Goal: Information Seeking & Learning: Learn about a topic

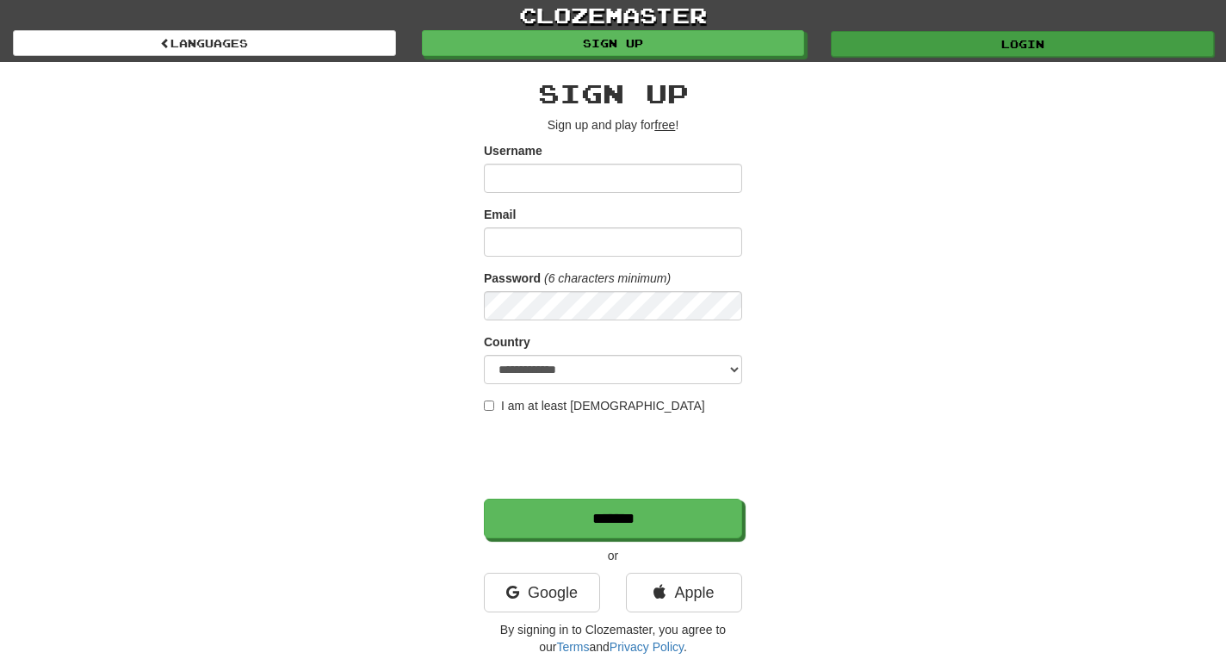
click at [878, 50] on link "Login" at bounding box center [1022, 44] width 383 height 26
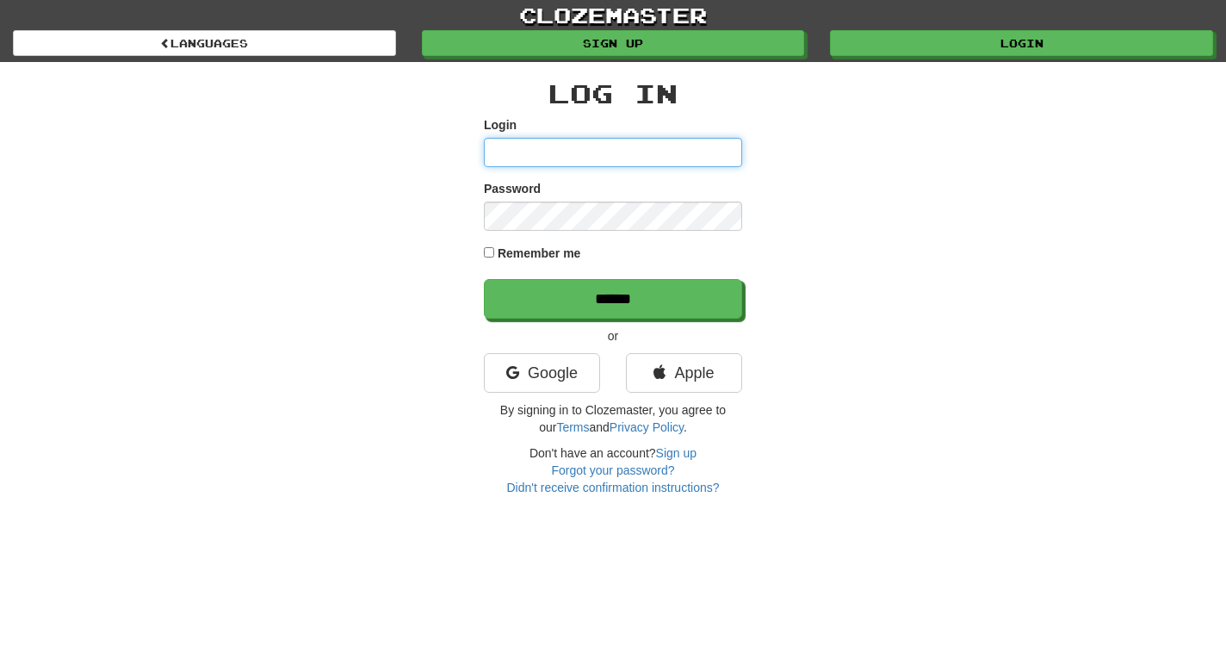
type input "*******"
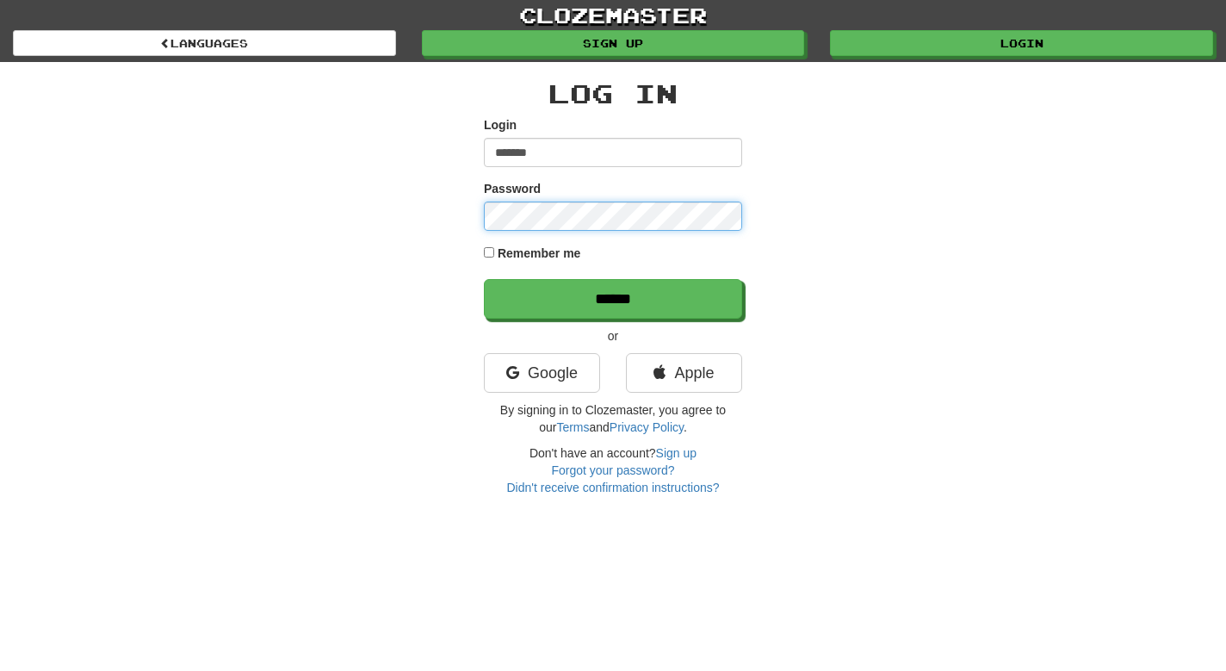
click at [613, 298] on input "******" at bounding box center [613, 299] width 258 height 40
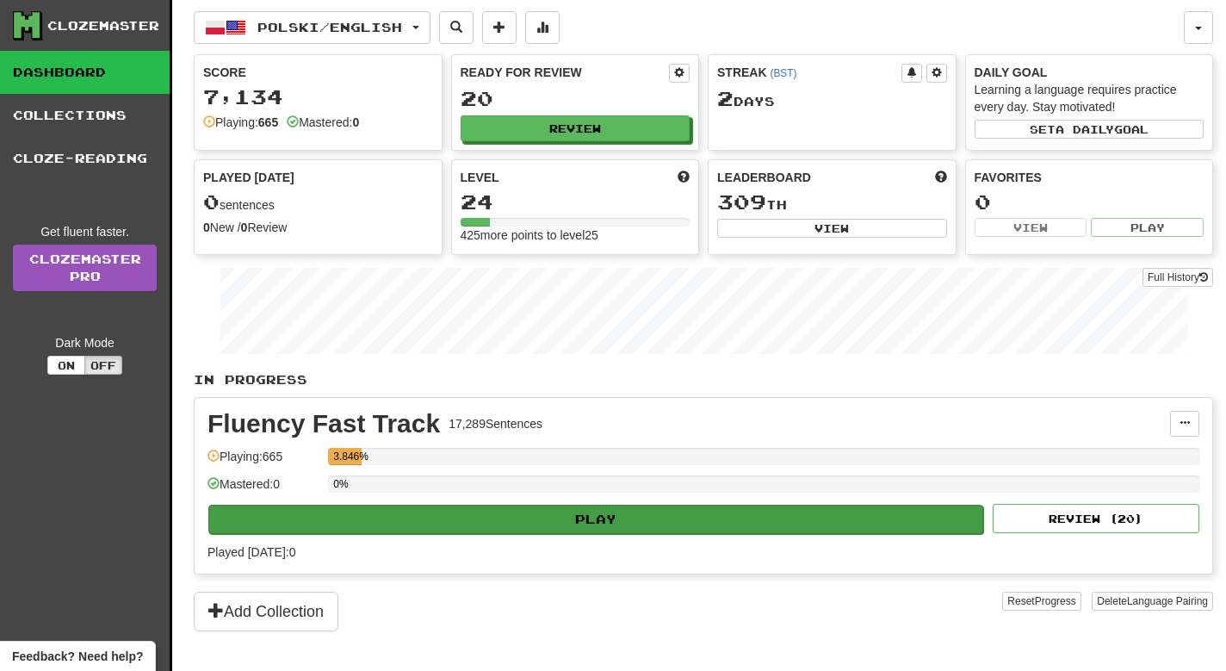
click at [697, 528] on button "Play" at bounding box center [595, 519] width 775 height 29
select select "**"
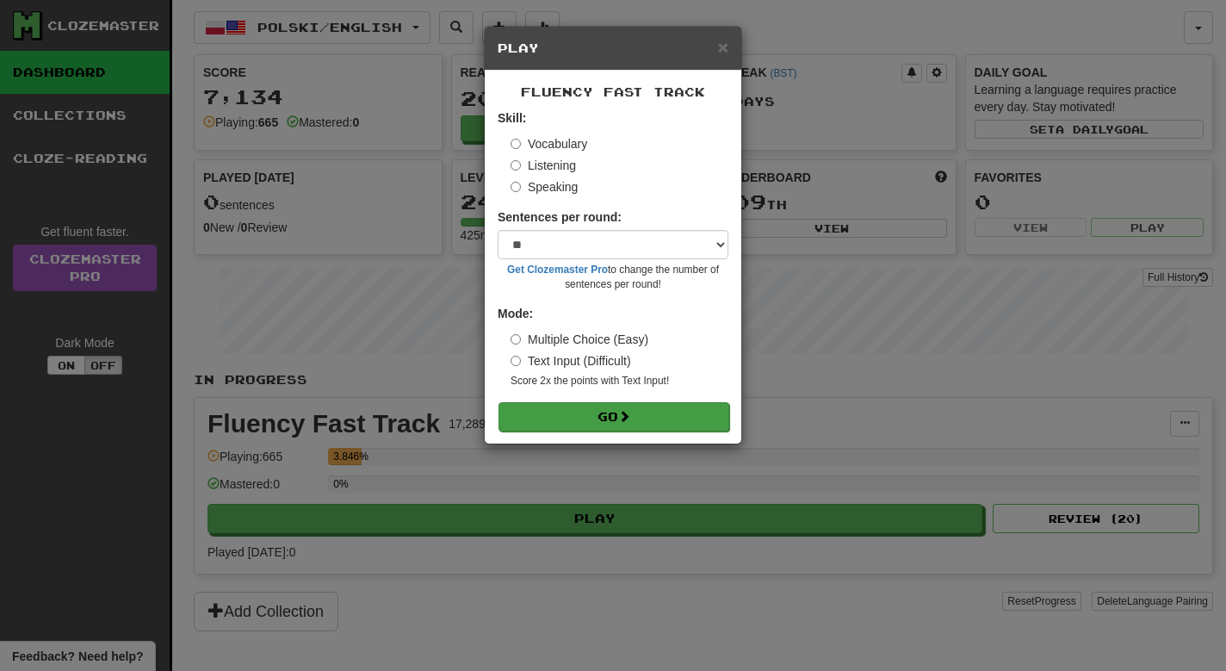
click at [627, 417] on span at bounding box center [624, 416] width 12 height 12
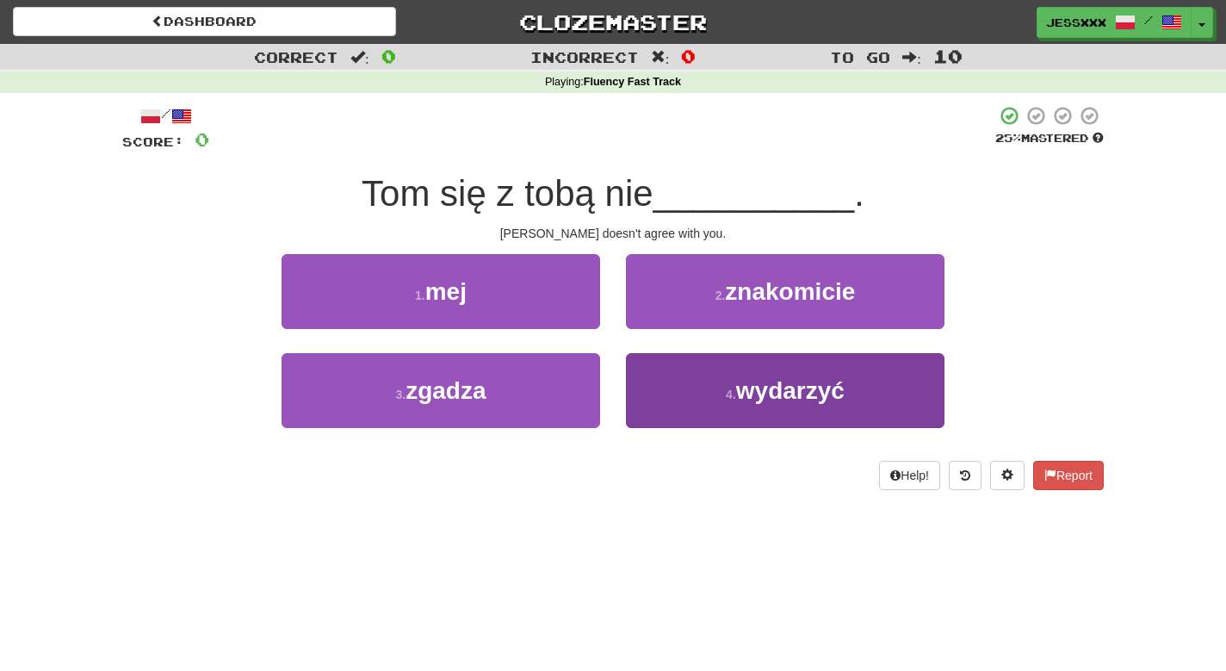
click at [704, 380] on button "4 . wydarzyć" at bounding box center [785, 390] width 319 height 75
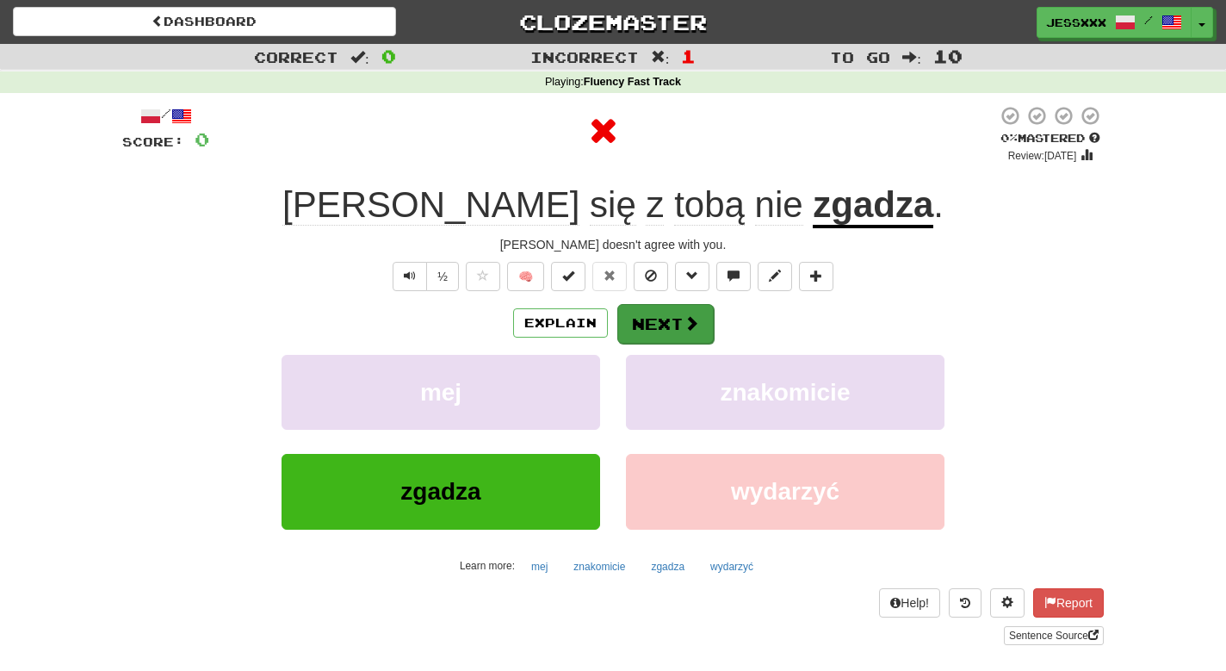
click at [654, 336] on button "Next" at bounding box center [665, 324] width 96 height 40
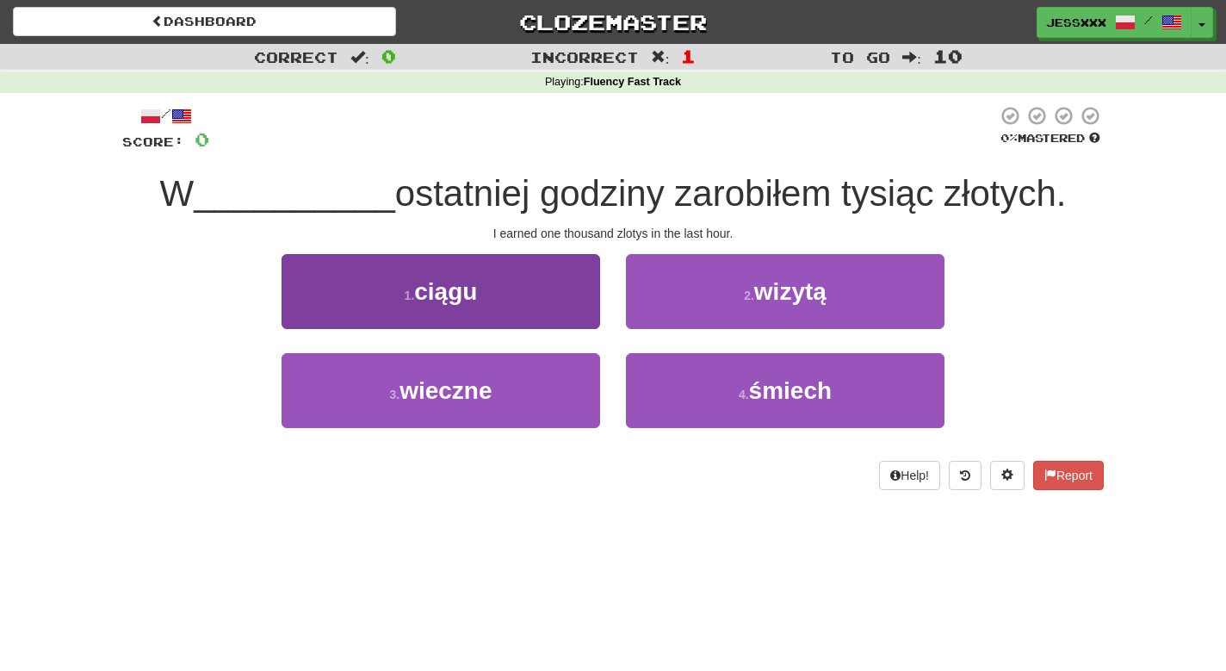
click at [425, 302] on span "ciągu" at bounding box center [445, 291] width 63 height 27
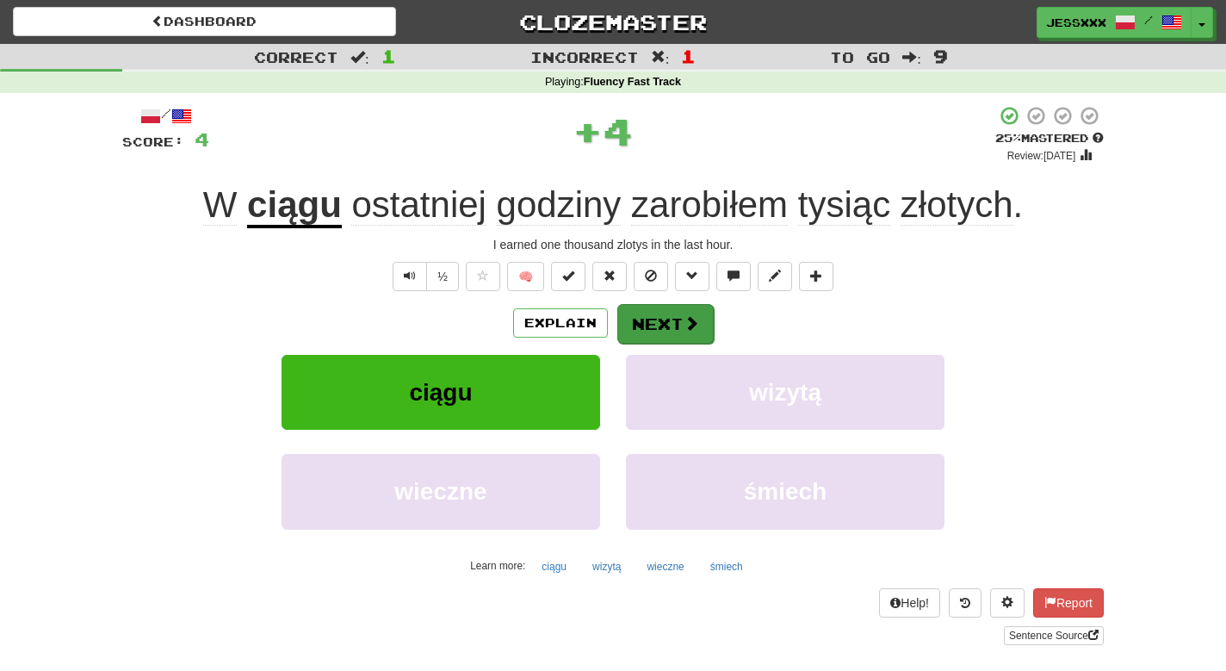
click at [668, 329] on button "Next" at bounding box center [665, 324] width 96 height 40
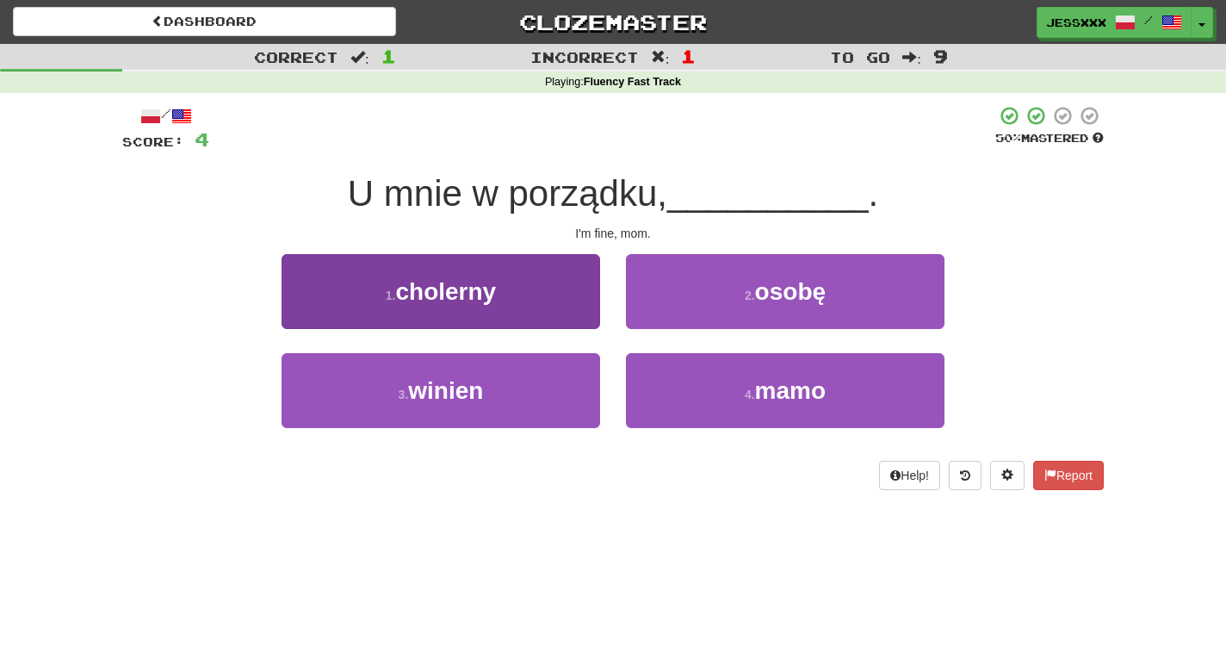
click at [542, 270] on button "1 . cholerny" at bounding box center [441, 291] width 319 height 75
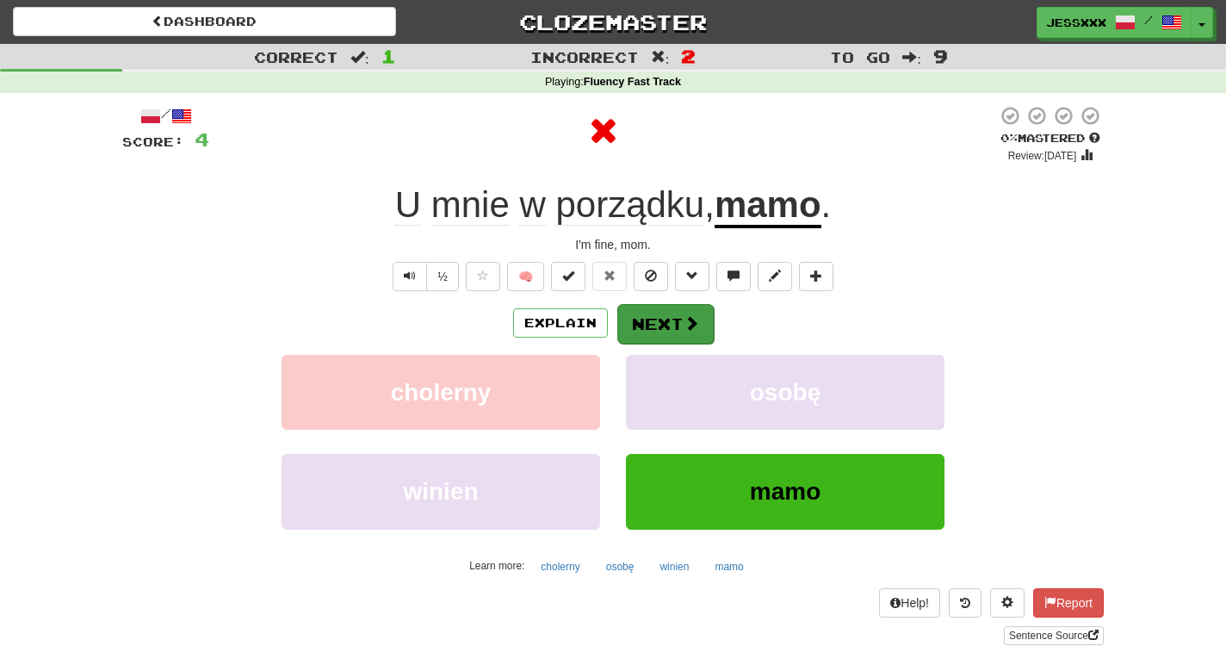
click at [645, 307] on button "Next" at bounding box center [665, 324] width 96 height 40
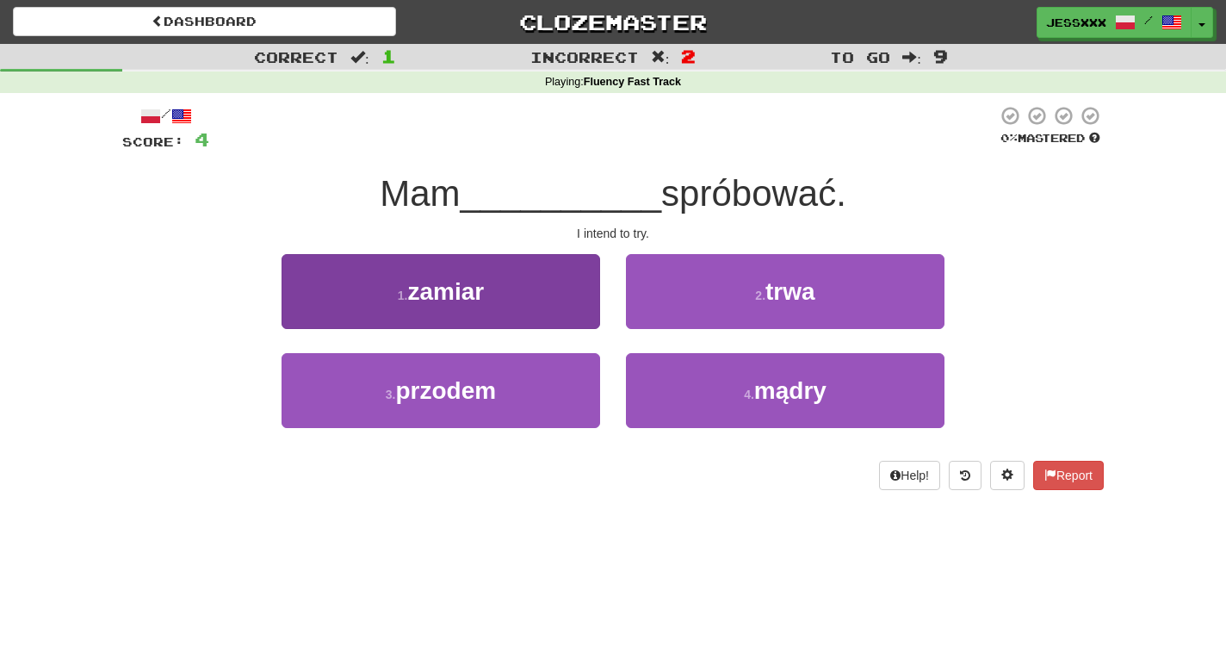
click at [587, 313] on button "1 . zamiar" at bounding box center [441, 291] width 319 height 75
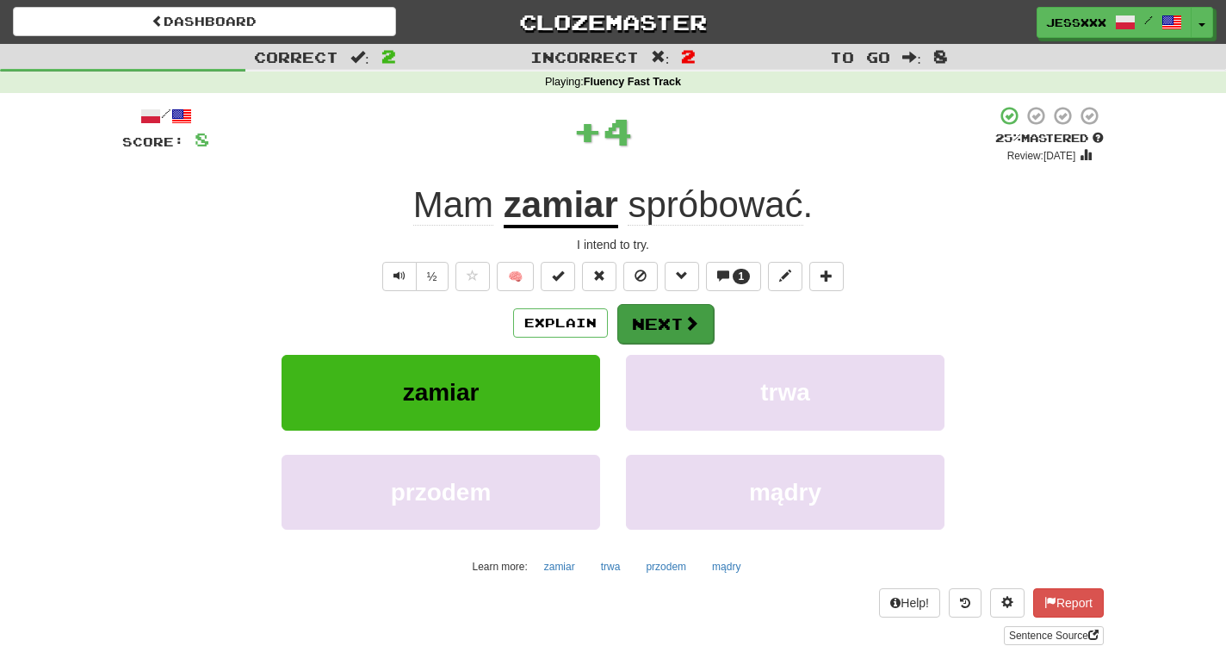
click at [653, 334] on button "Next" at bounding box center [665, 324] width 96 height 40
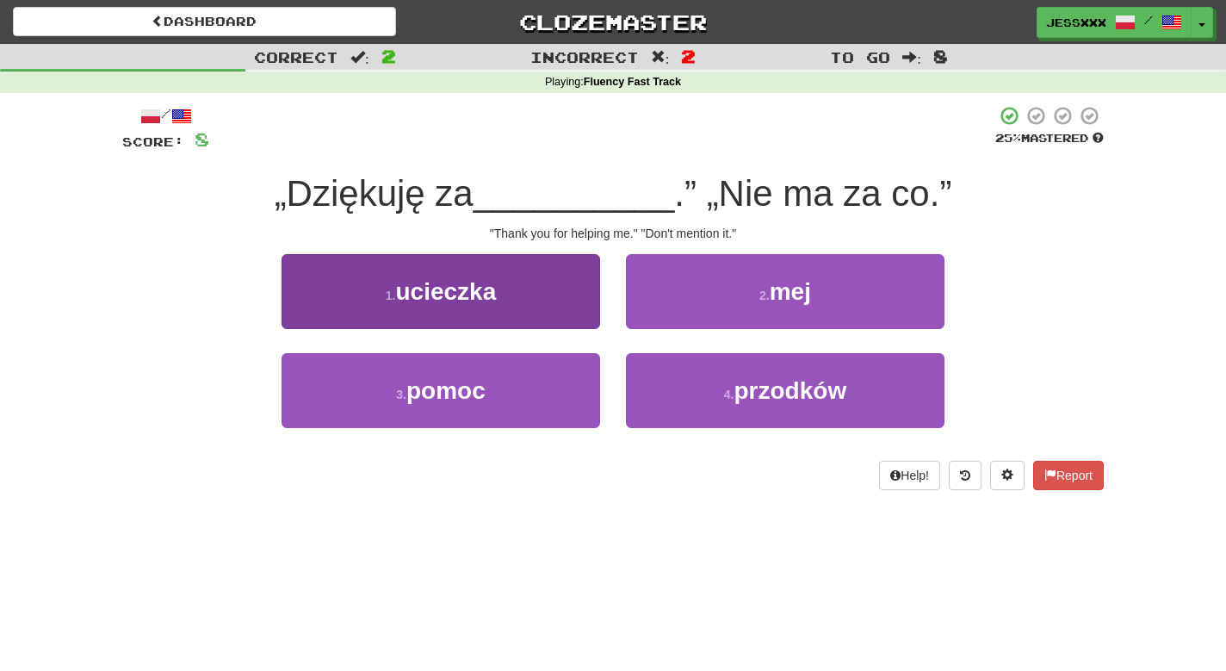
click at [541, 317] on button "1 . ucieczka" at bounding box center [441, 291] width 319 height 75
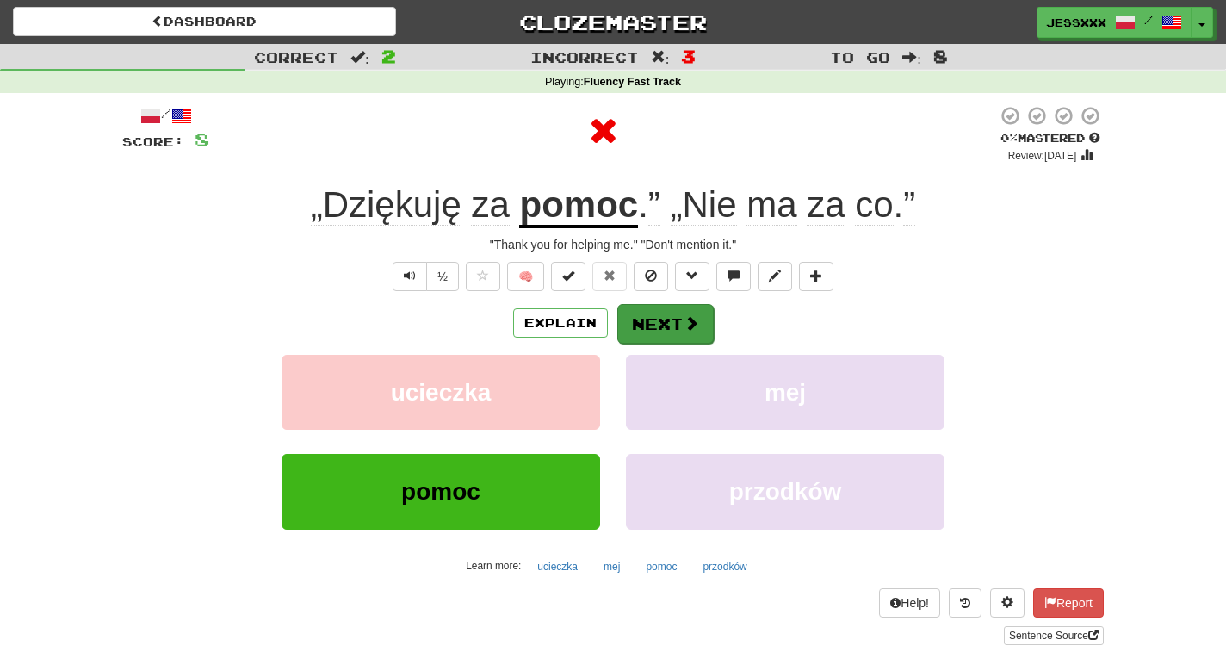
click at [651, 318] on button "Next" at bounding box center [665, 324] width 96 height 40
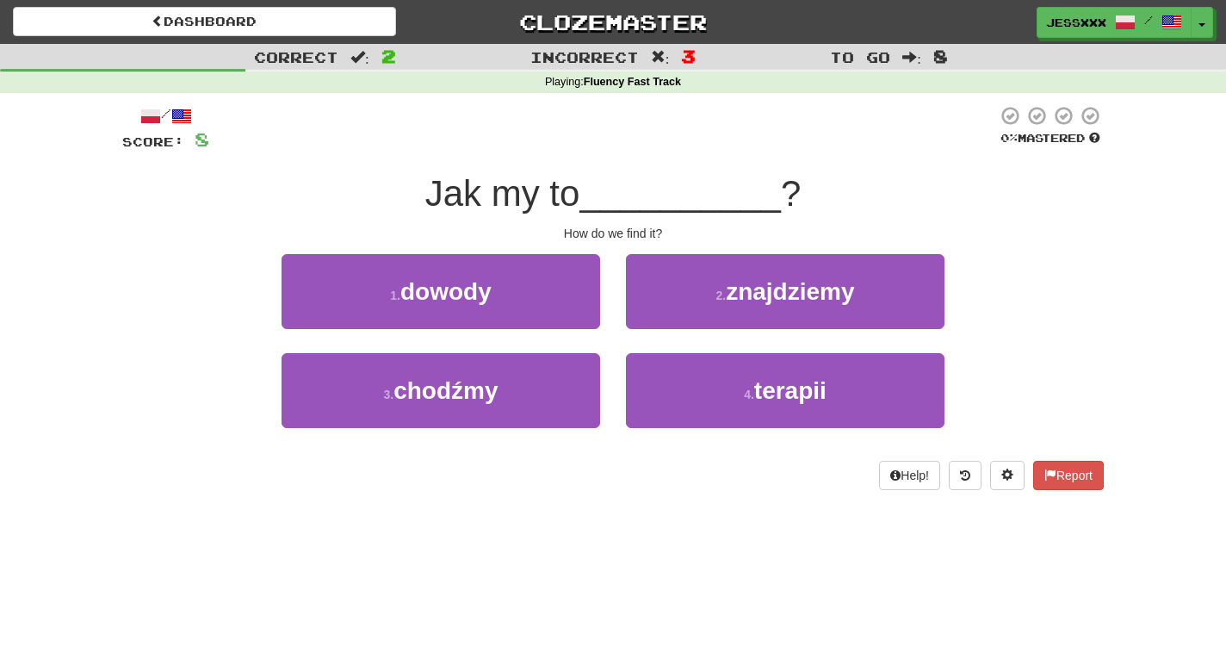
click at [561, 326] on div "1 . dowody" at bounding box center [441, 303] width 344 height 99
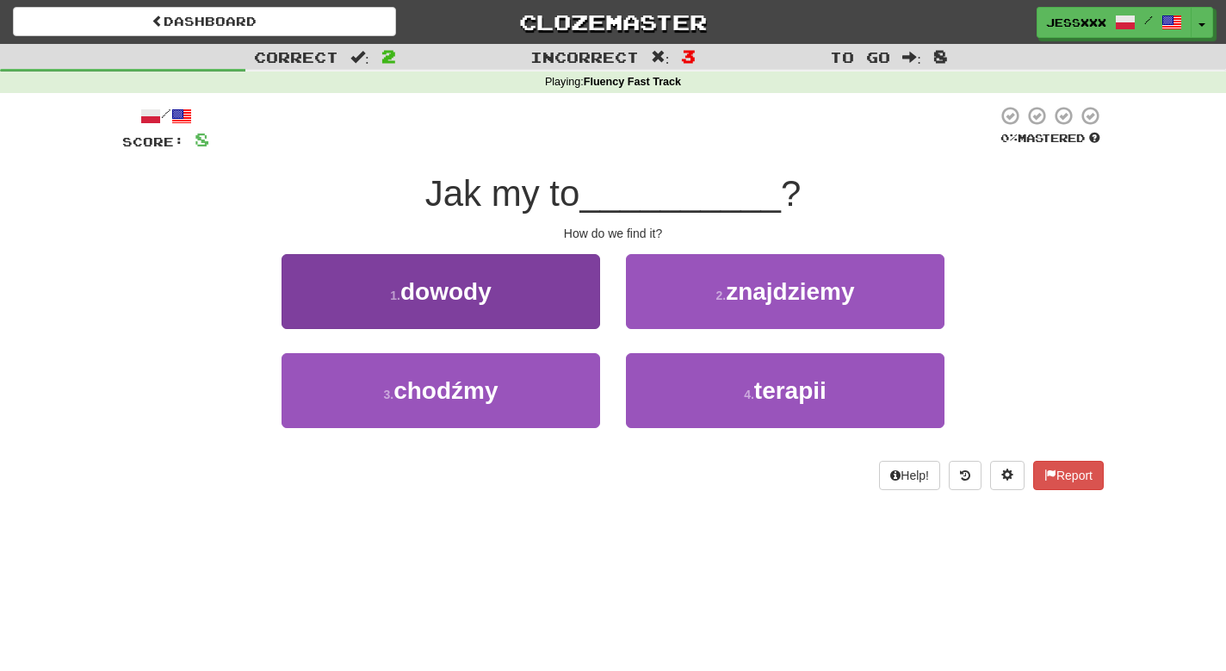
click at [542, 288] on button "1 . dowody" at bounding box center [441, 291] width 319 height 75
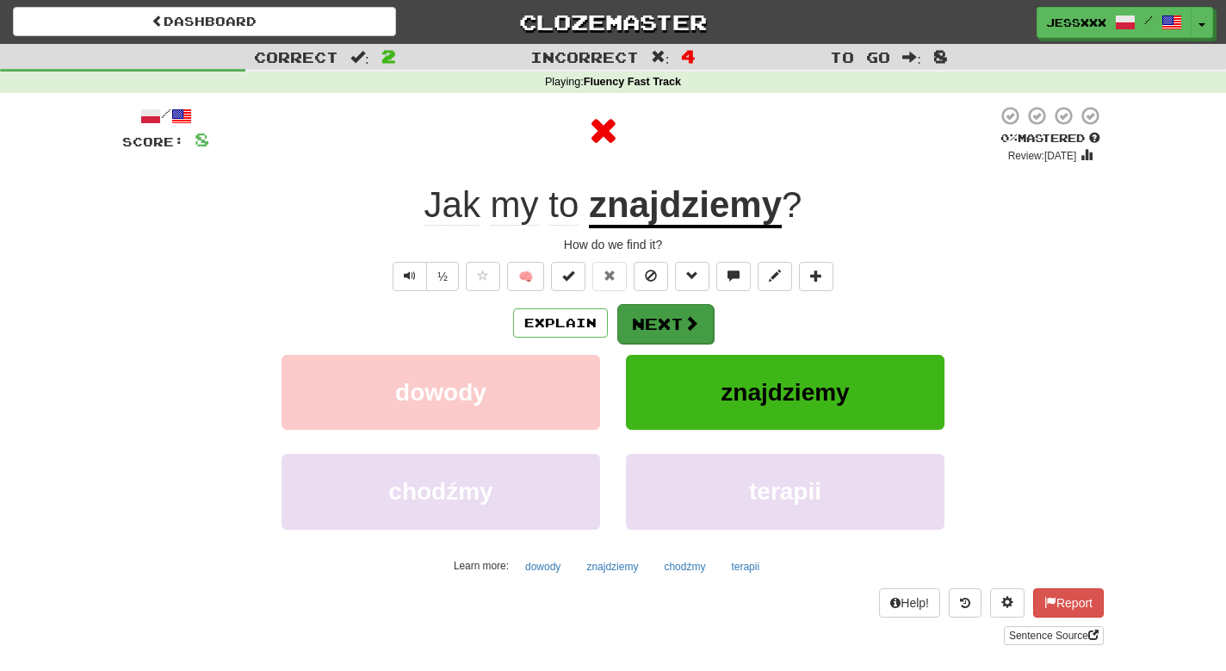
click at [647, 317] on button "Next" at bounding box center [665, 324] width 96 height 40
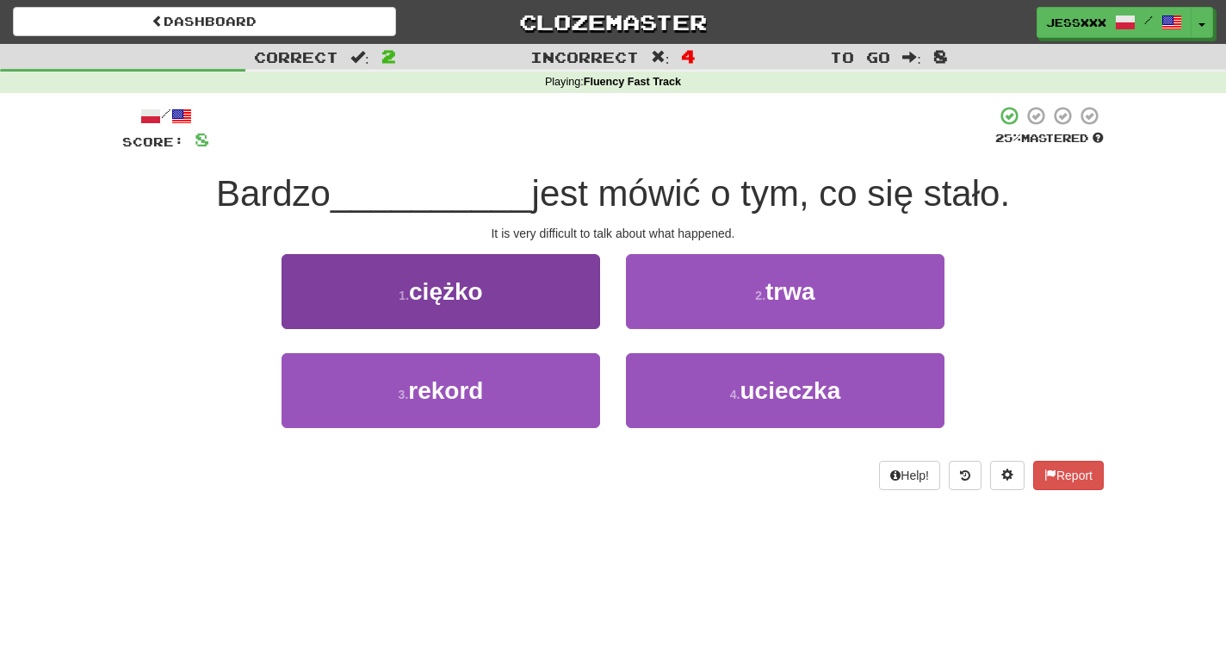
click at [512, 276] on button "1 . ciężko" at bounding box center [441, 291] width 319 height 75
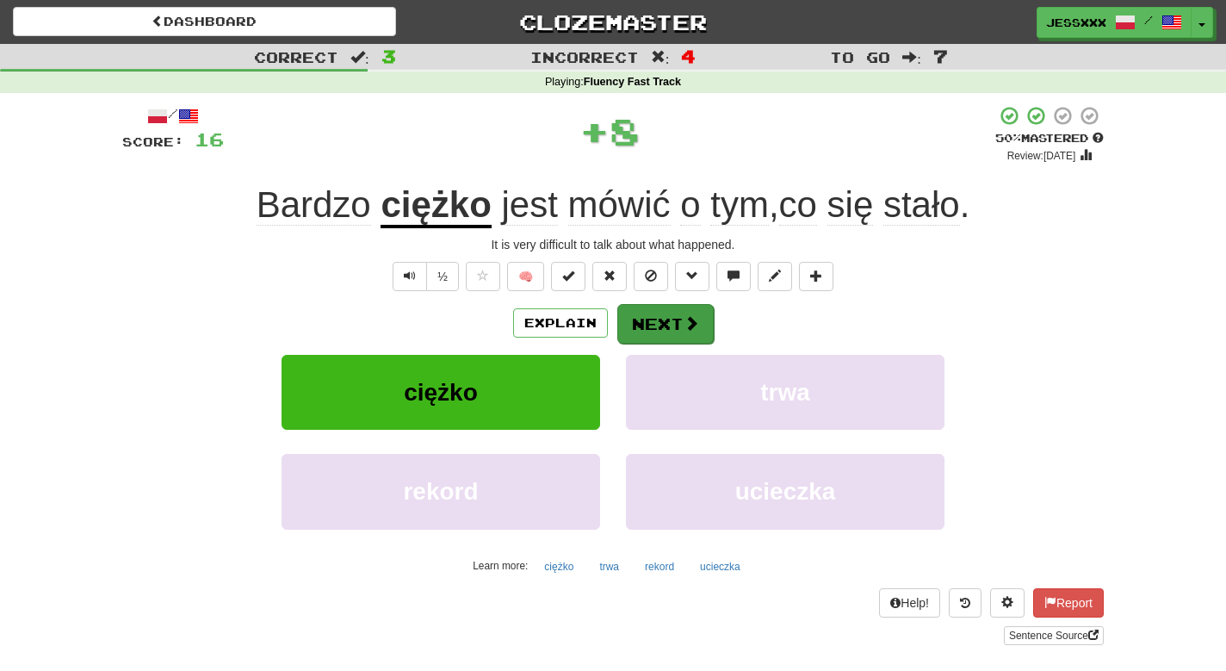
click at [647, 329] on button "Next" at bounding box center [665, 324] width 96 height 40
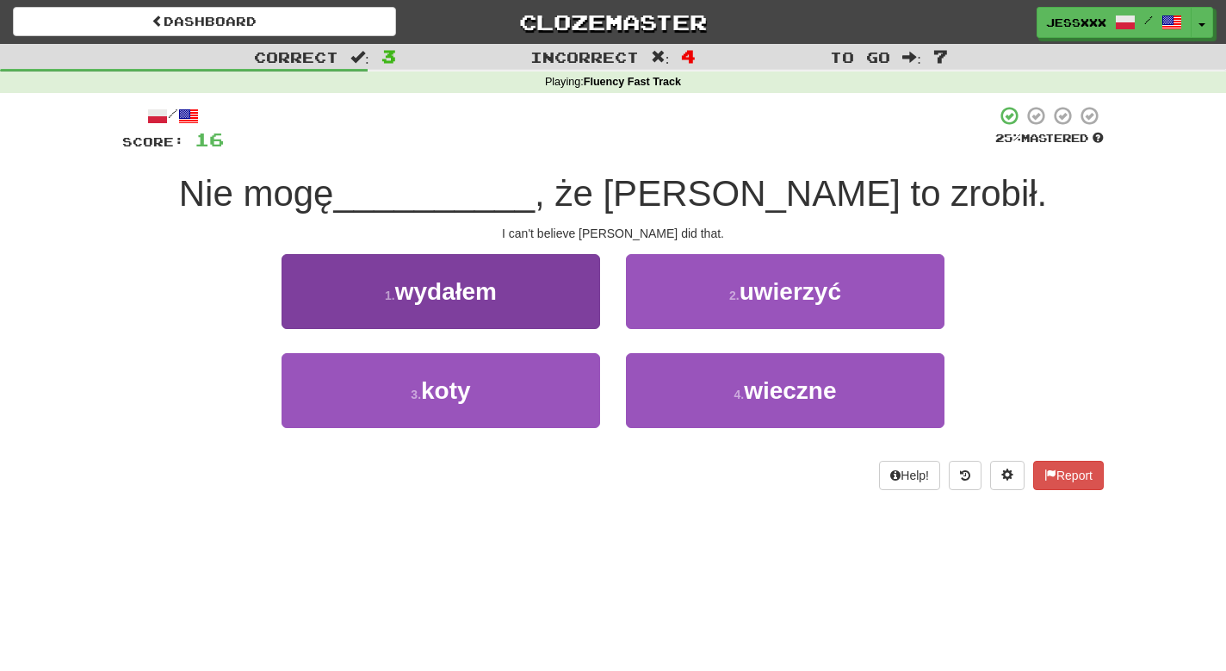
click at [535, 312] on button "1 . wydałem" at bounding box center [441, 291] width 319 height 75
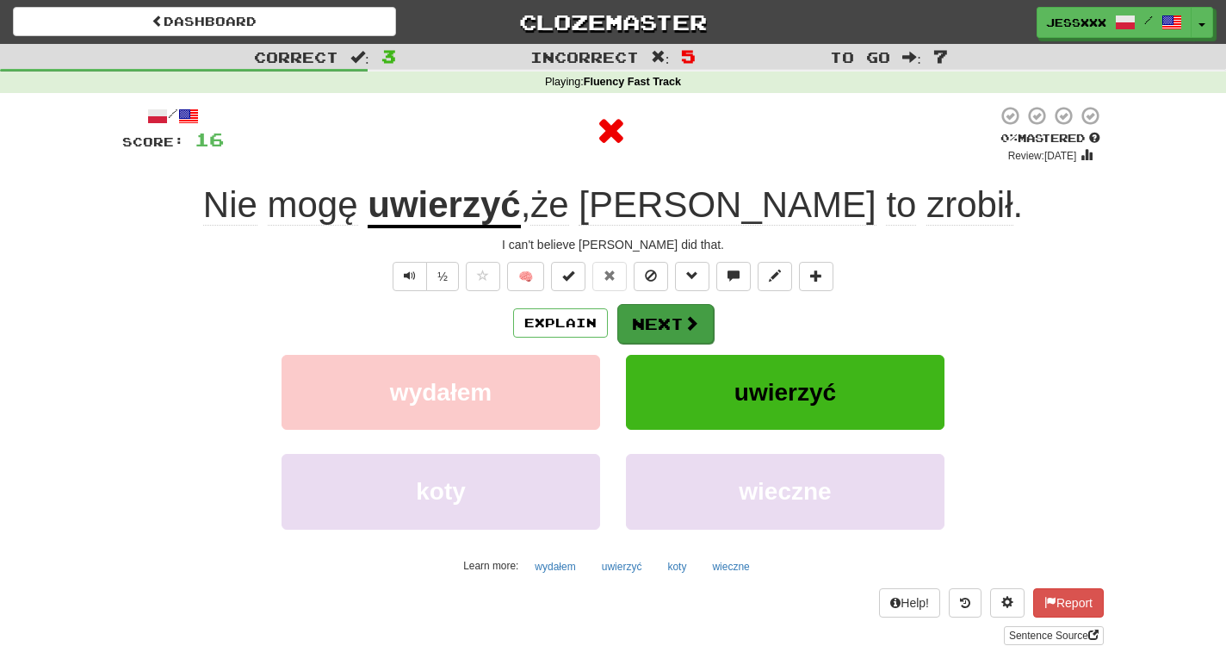
click at [642, 318] on button "Next" at bounding box center [665, 324] width 96 height 40
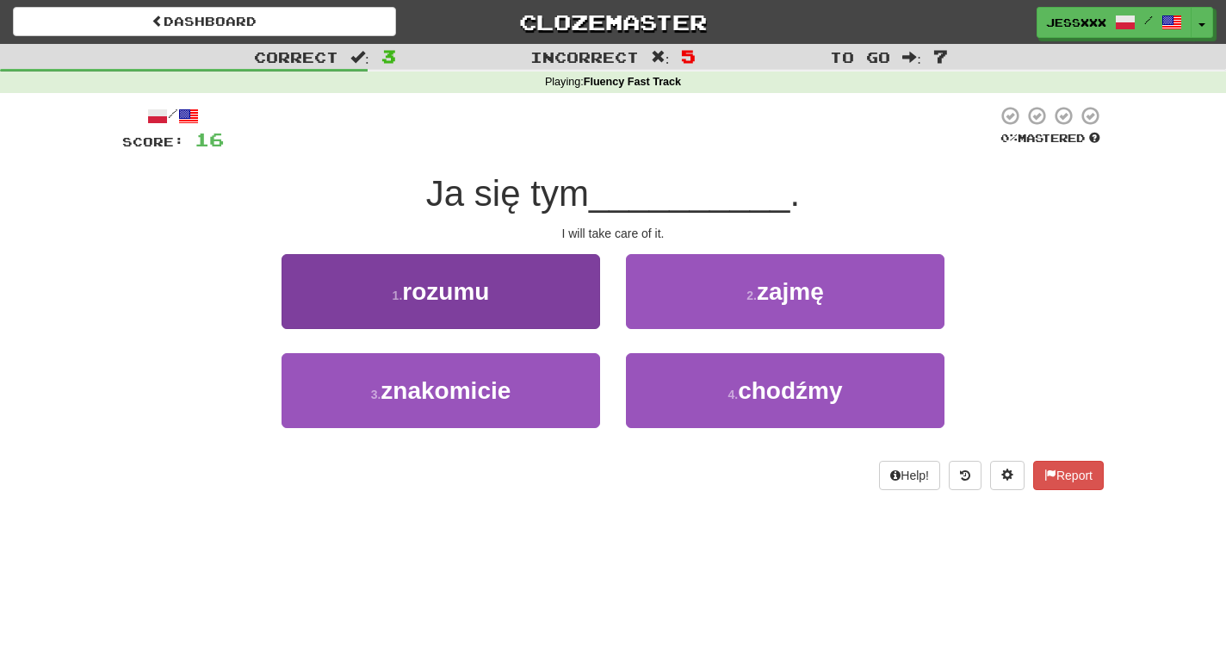
click at [544, 314] on button "1 . rozumu" at bounding box center [441, 291] width 319 height 75
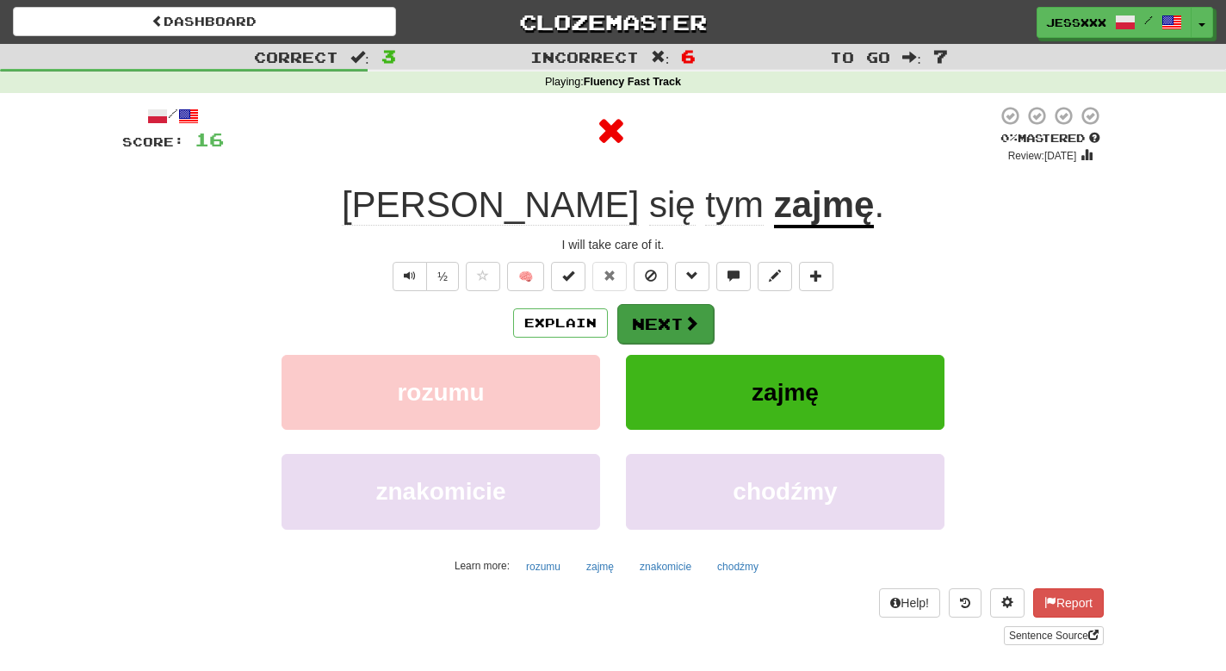
click at [663, 314] on button "Next" at bounding box center [665, 324] width 96 height 40
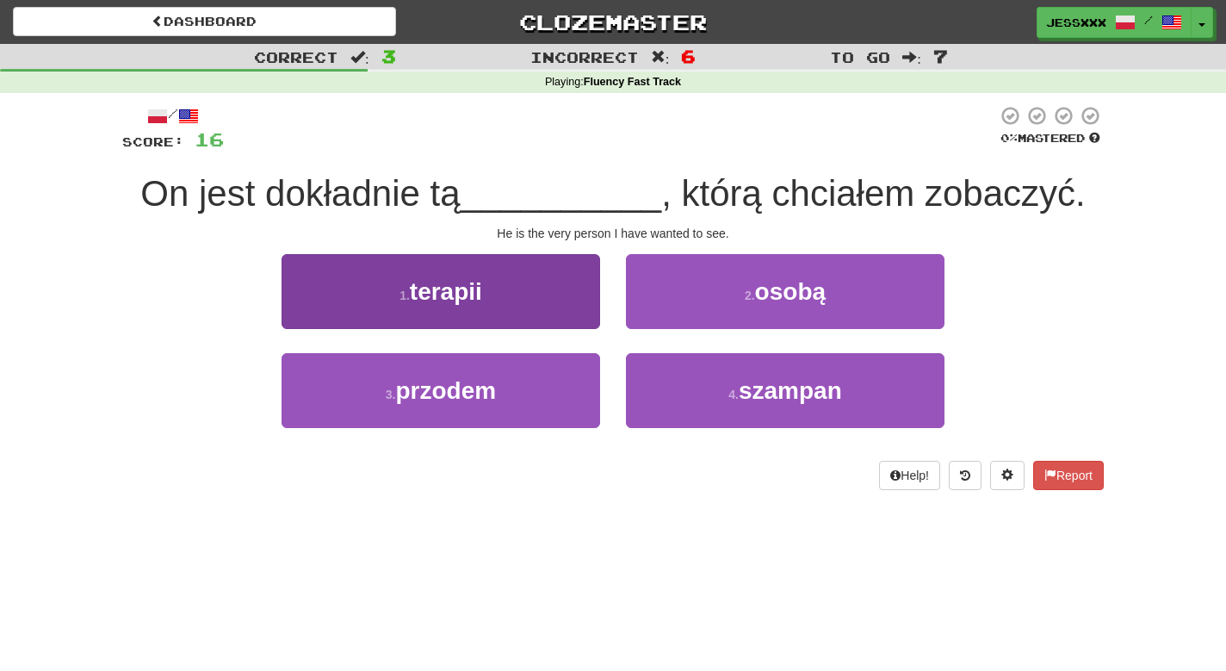
click at [561, 300] on button "1 . terapii" at bounding box center [441, 291] width 319 height 75
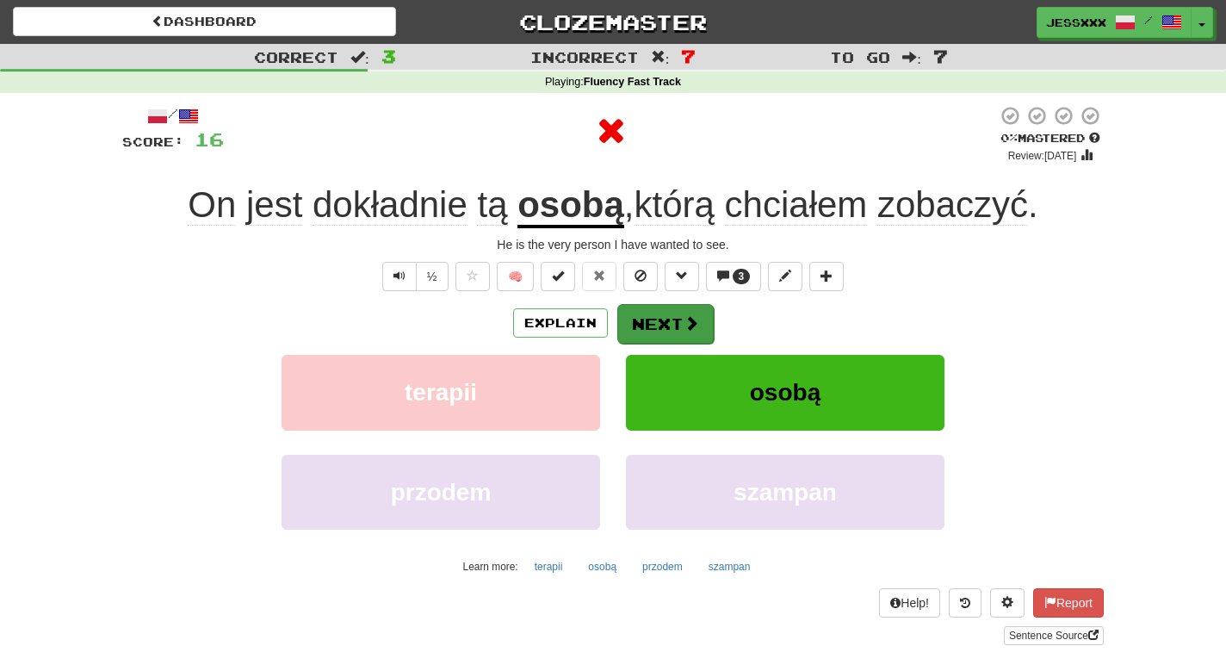
click at [668, 315] on button "Next" at bounding box center [665, 324] width 96 height 40
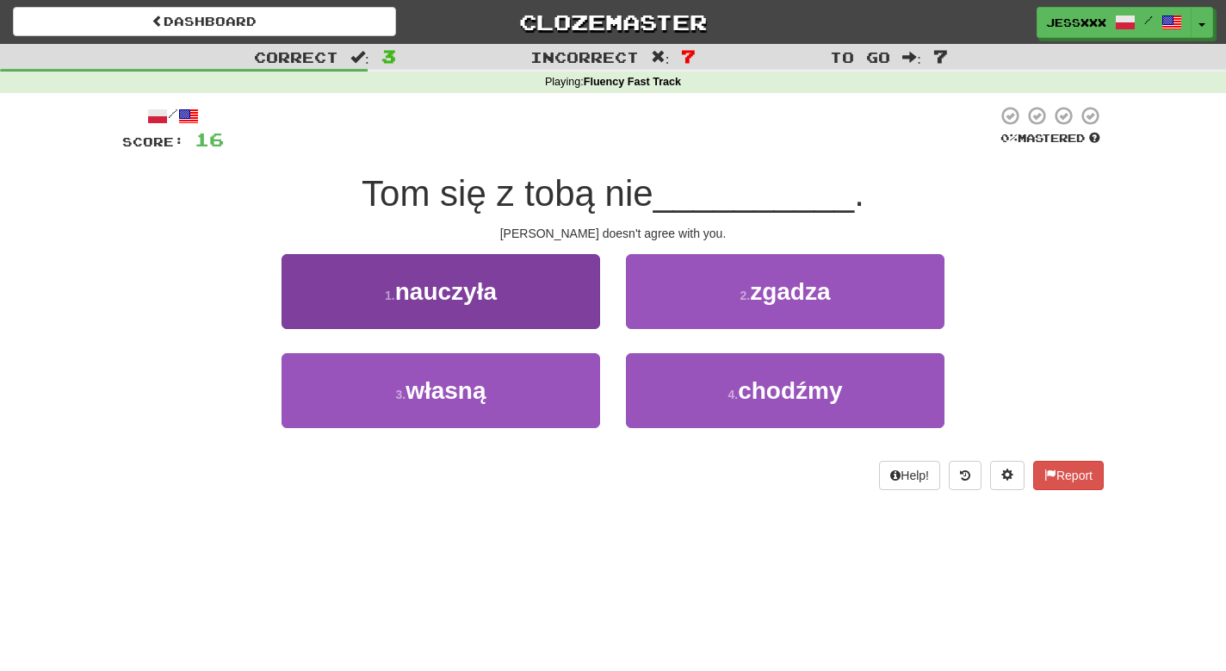
click at [545, 303] on button "1 . nauczyła" at bounding box center [441, 291] width 319 height 75
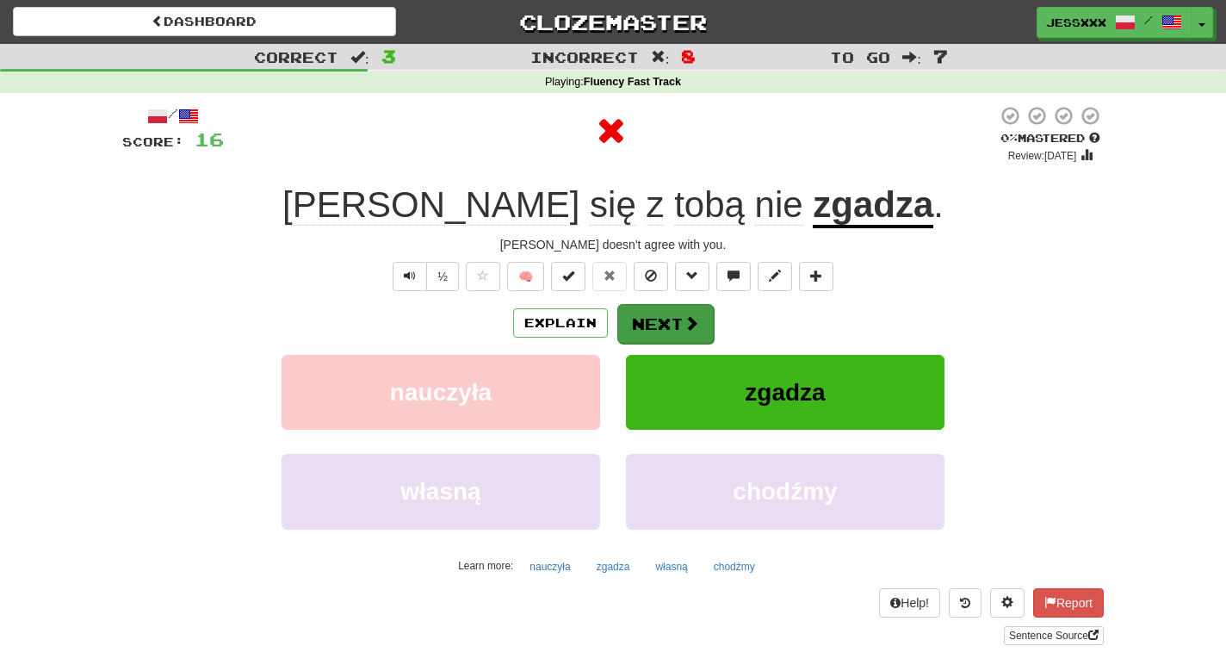
click at [639, 314] on button "Next" at bounding box center [665, 324] width 96 height 40
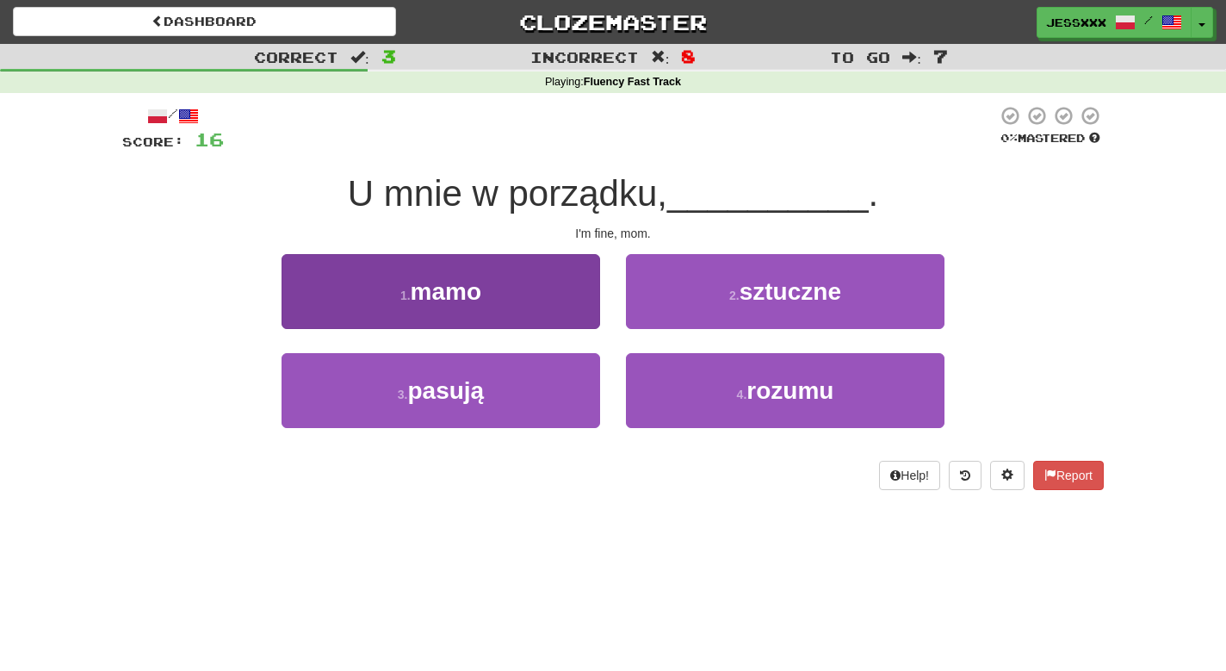
click at [555, 307] on button "1 . mamo" at bounding box center [441, 291] width 319 height 75
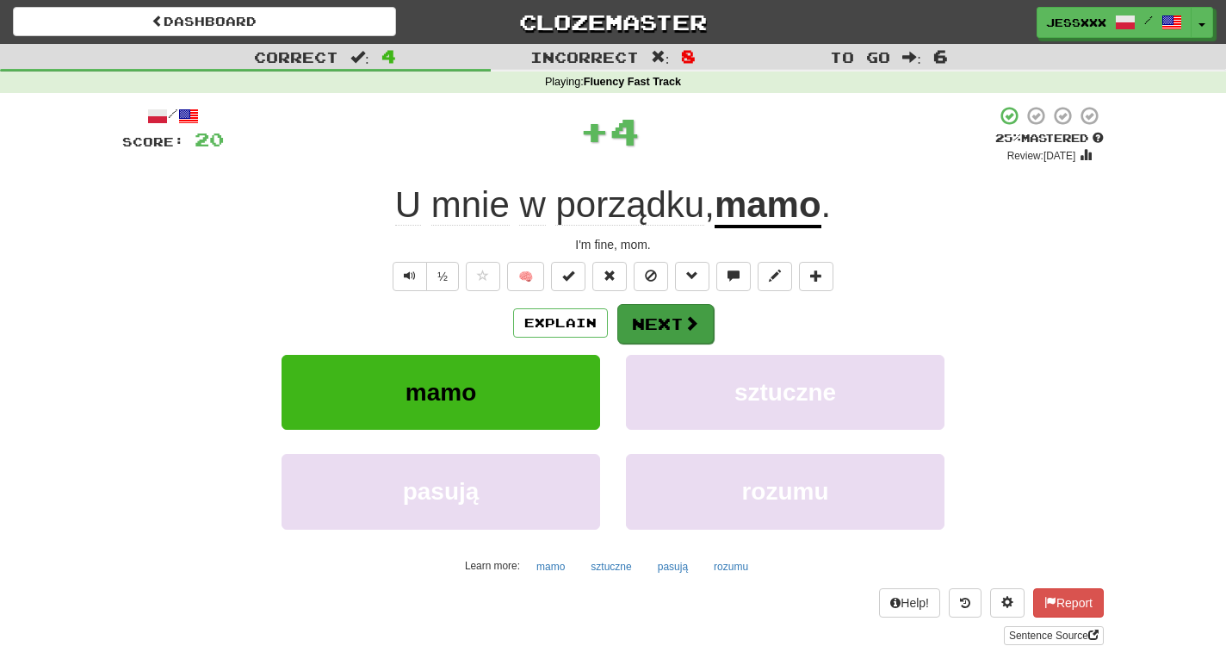
click at [650, 318] on button "Next" at bounding box center [665, 324] width 96 height 40
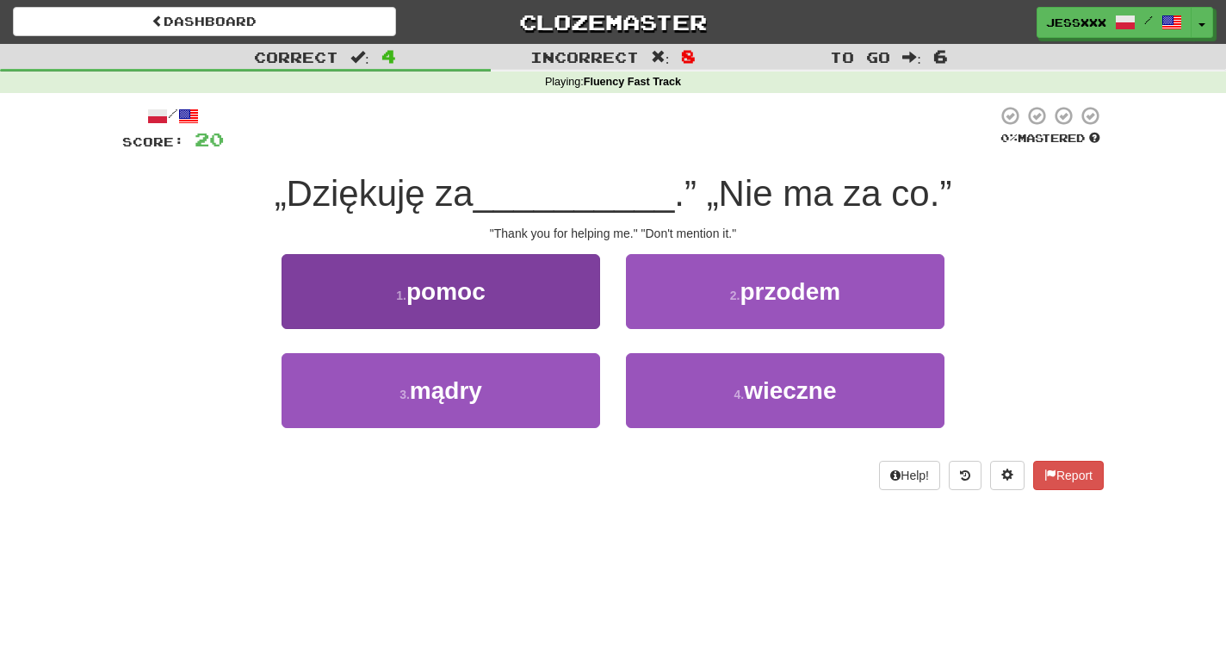
click at [556, 325] on button "1 . pomoc" at bounding box center [441, 291] width 319 height 75
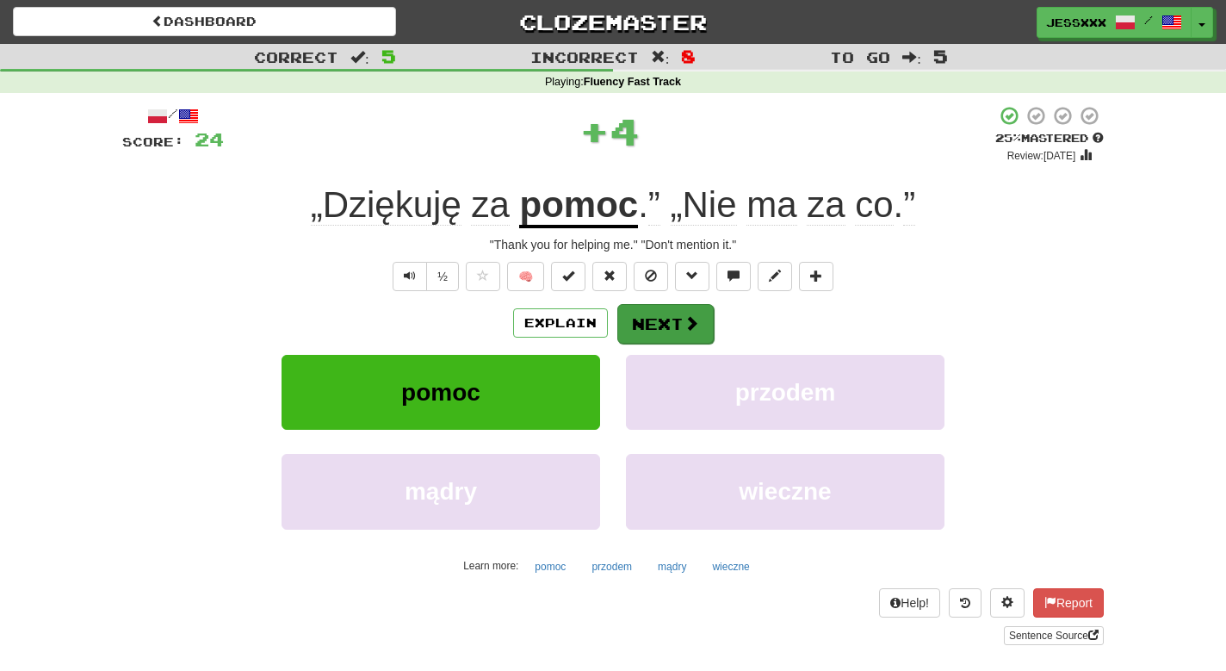
click at [676, 316] on button "Next" at bounding box center [665, 324] width 96 height 40
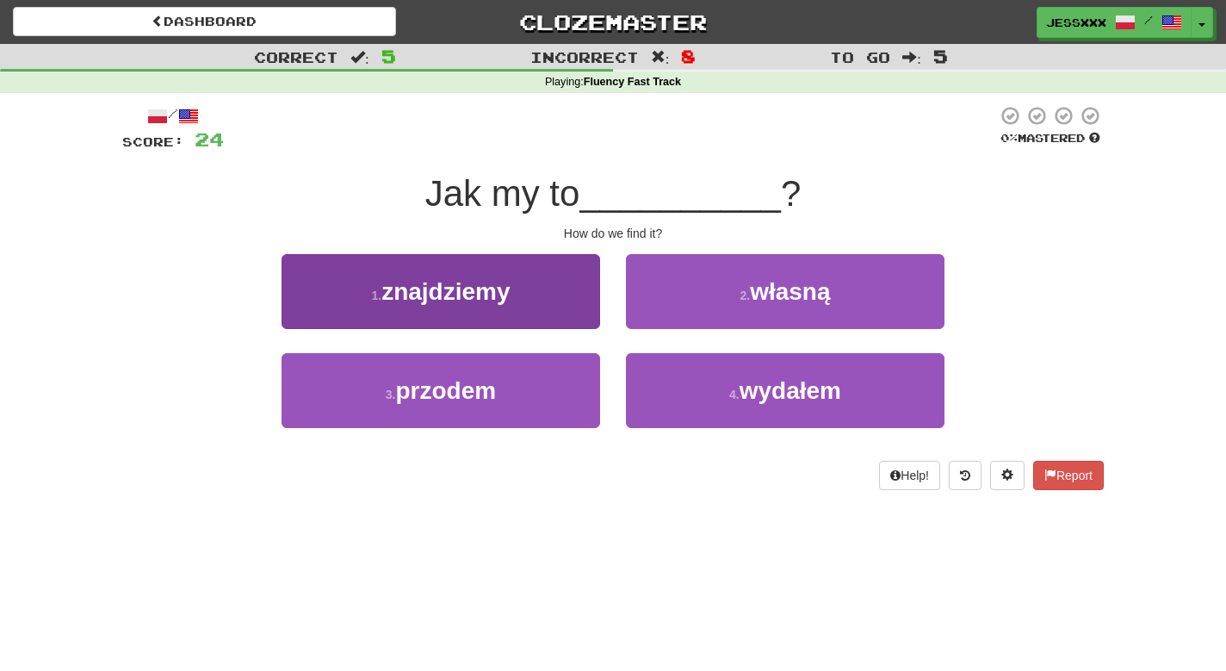
click at [557, 314] on button "1 . znajdziemy" at bounding box center [441, 291] width 319 height 75
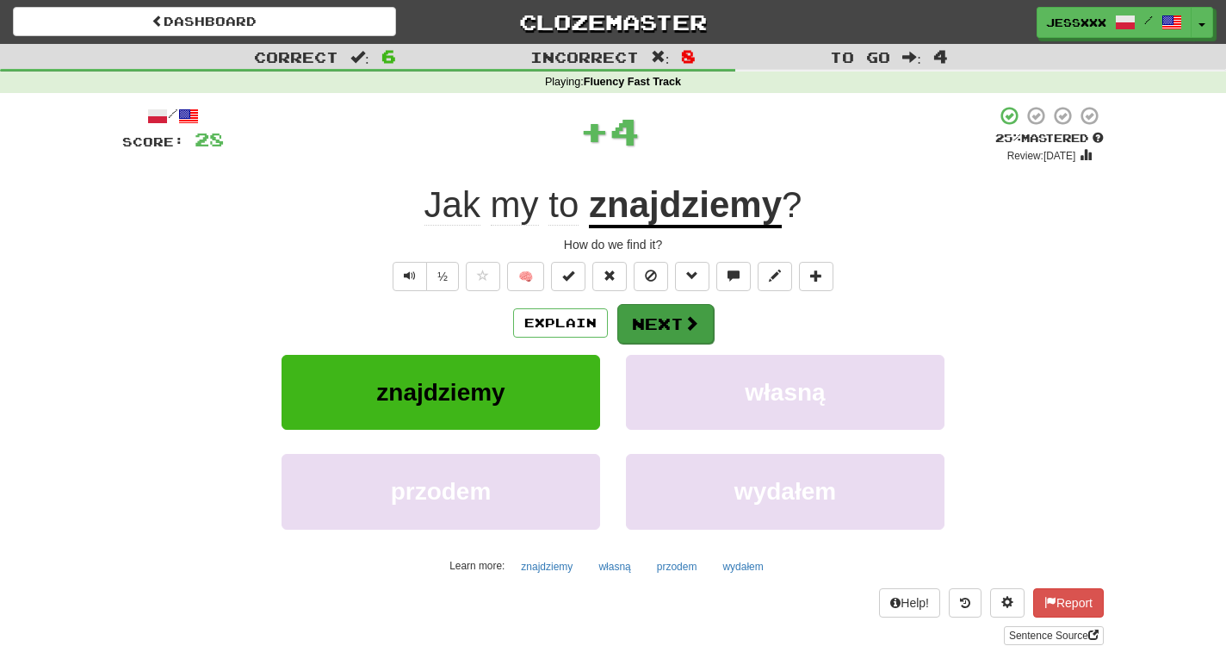
click at [651, 314] on button "Next" at bounding box center [665, 324] width 96 height 40
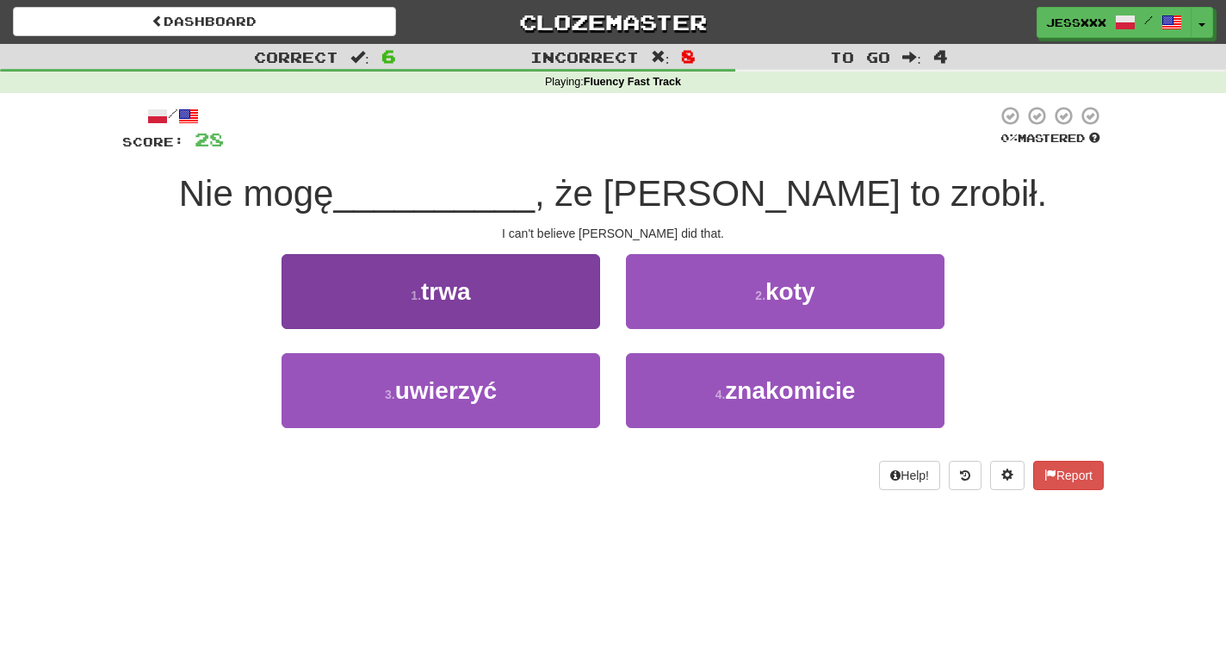
click at [561, 301] on button "1 . trwa" at bounding box center [441, 291] width 319 height 75
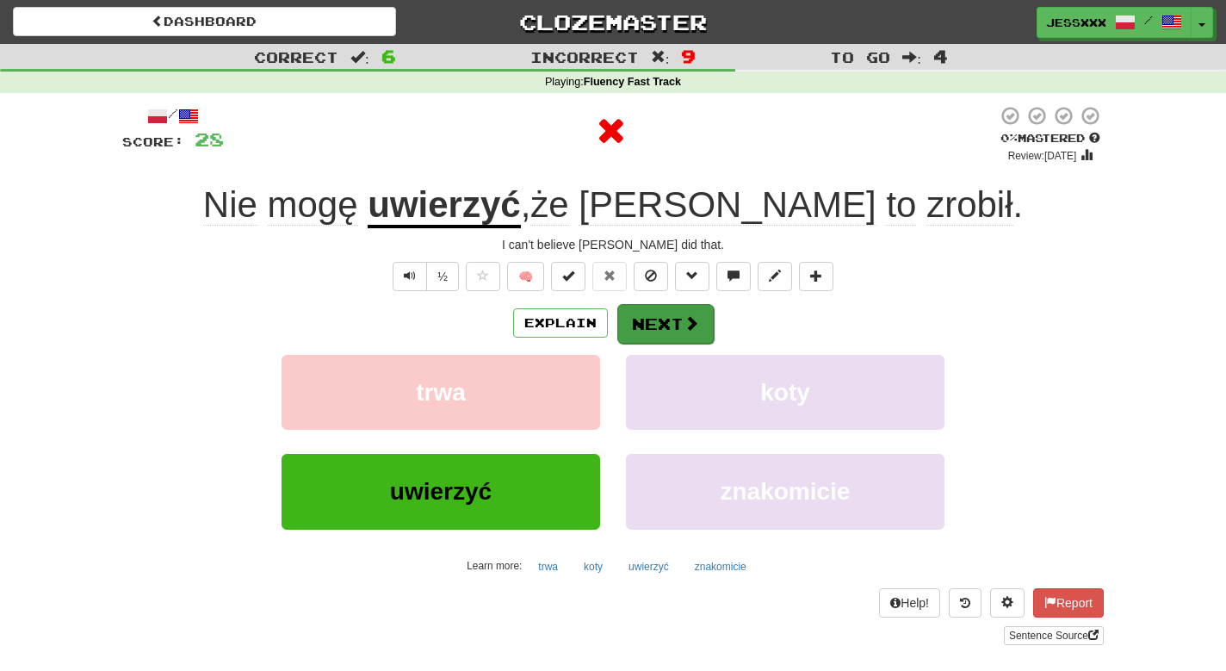
click at [679, 319] on button "Next" at bounding box center [665, 324] width 96 height 40
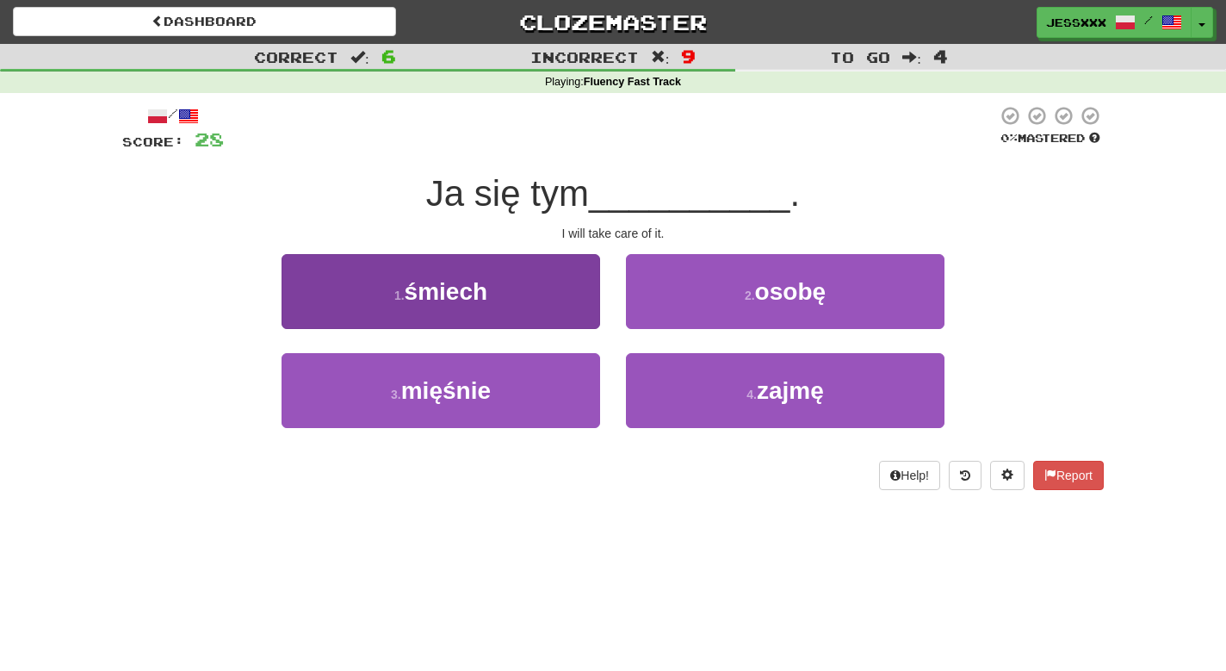
click at [586, 319] on button "1 . śmiech" at bounding box center [441, 291] width 319 height 75
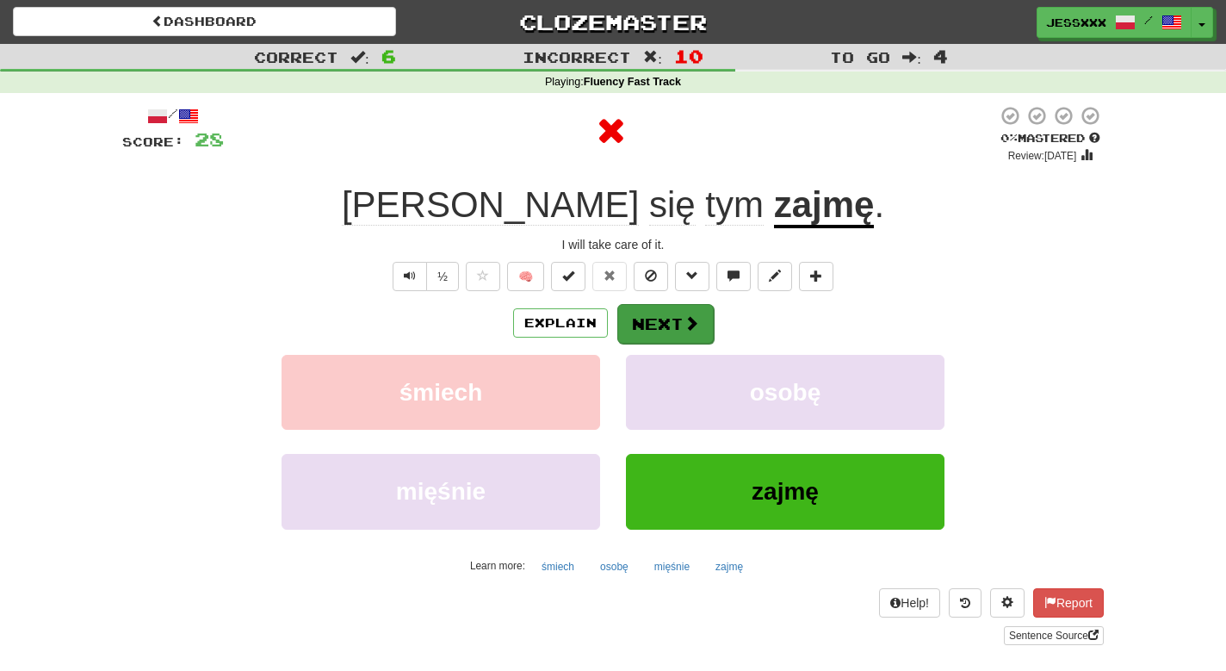
click at [643, 318] on button "Next" at bounding box center [665, 324] width 96 height 40
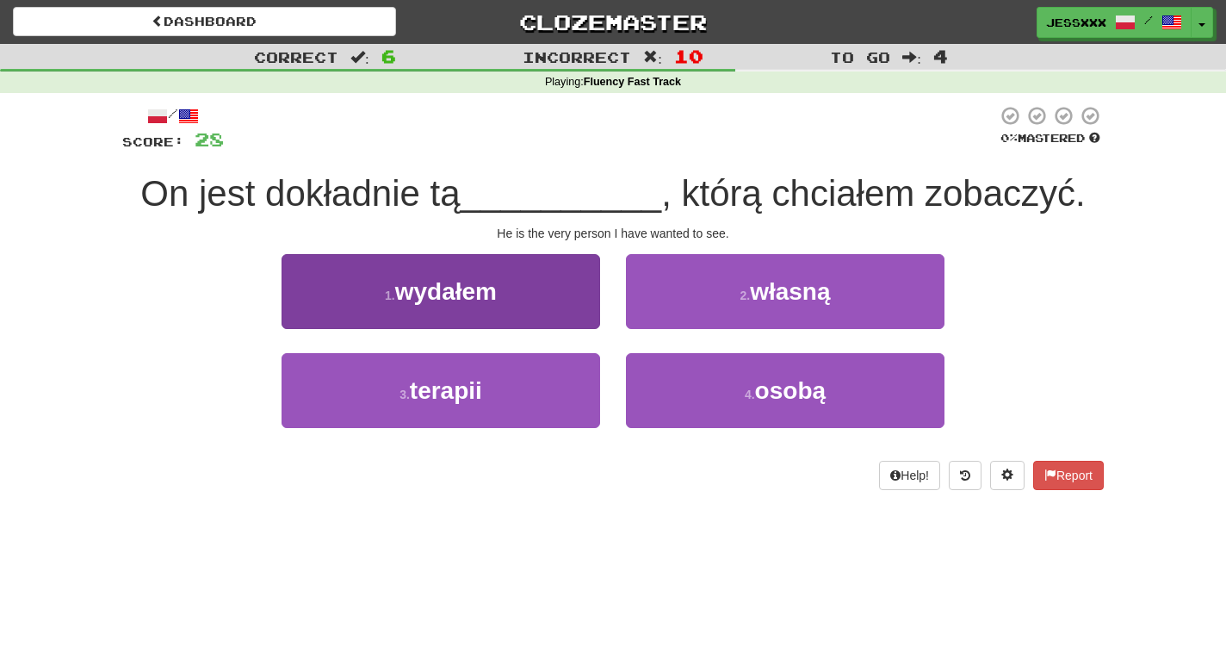
click at [570, 316] on button "1 . wydałem" at bounding box center [441, 291] width 319 height 75
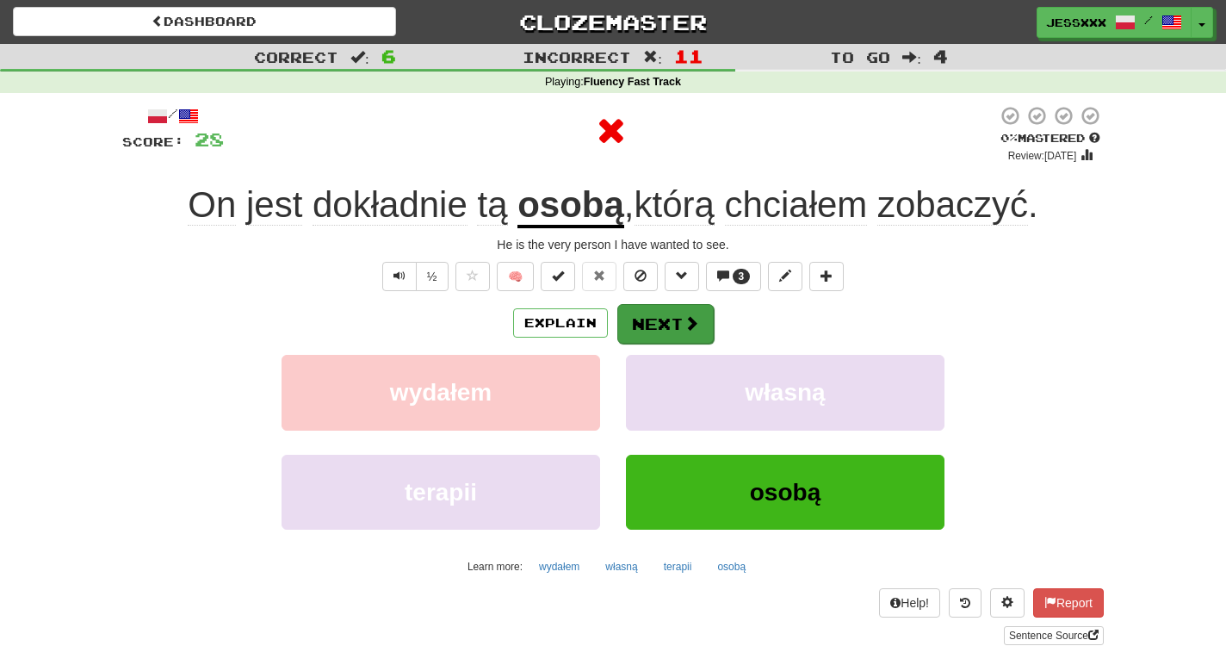
click at [660, 318] on button "Next" at bounding box center [665, 324] width 96 height 40
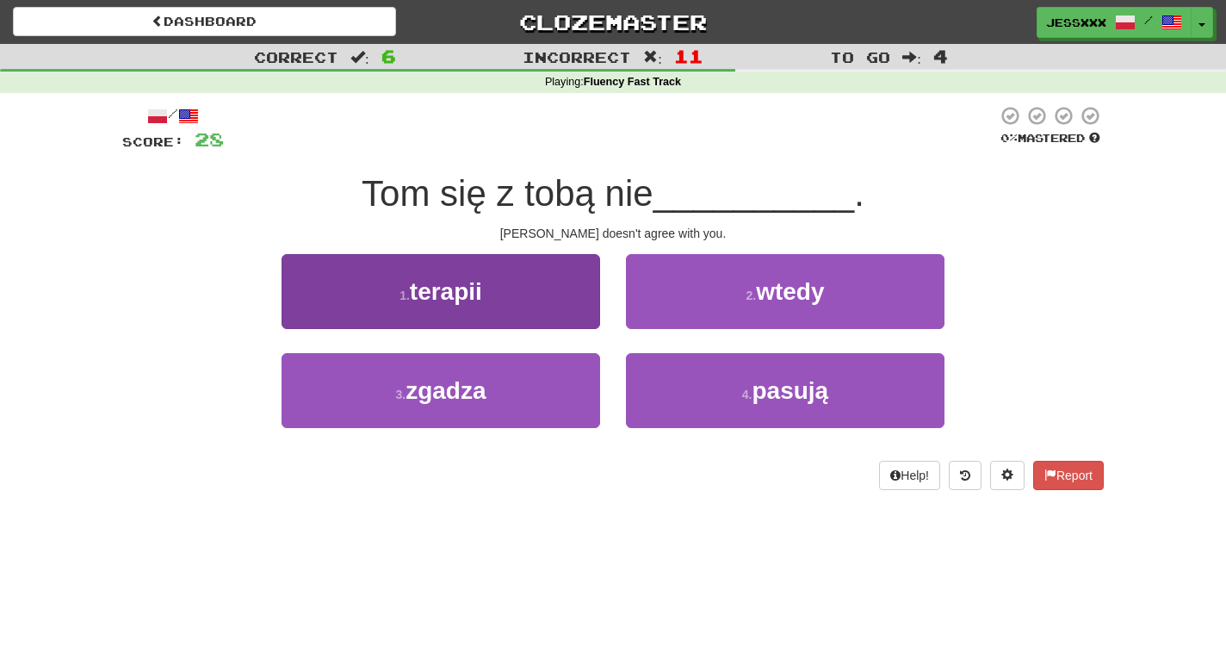
click at [560, 300] on button "1 . terapii" at bounding box center [441, 291] width 319 height 75
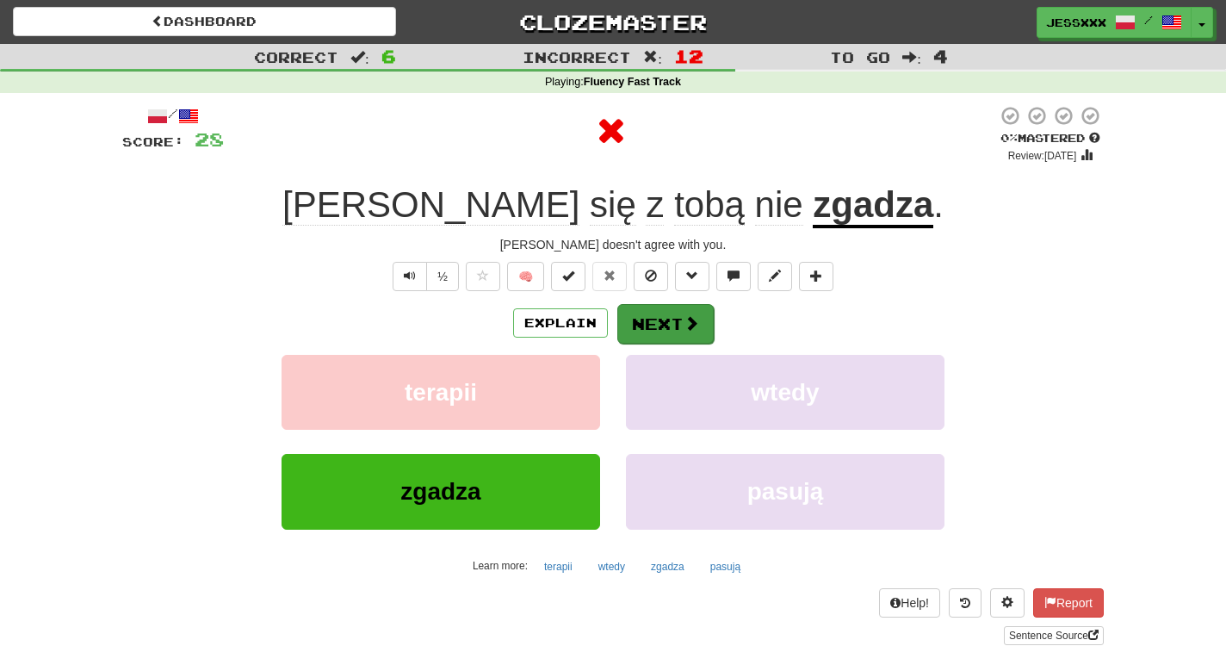
click at [652, 309] on button "Next" at bounding box center [665, 324] width 96 height 40
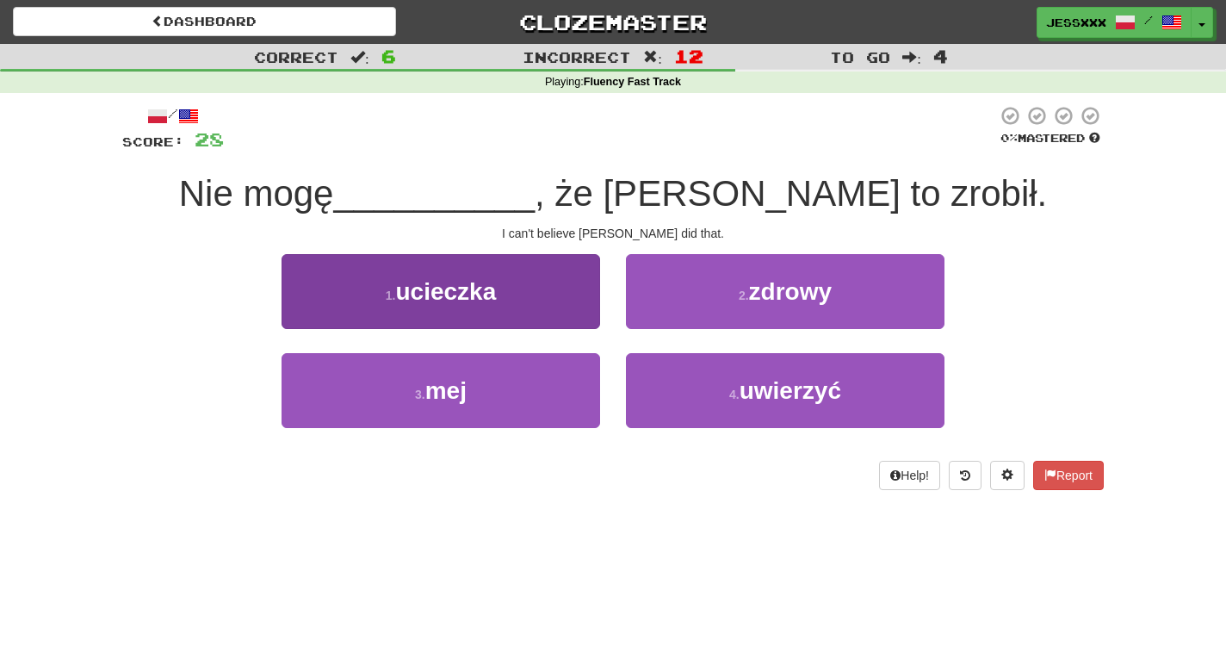
click at [543, 293] on button "1 . ucieczka" at bounding box center [441, 291] width 319 height 75
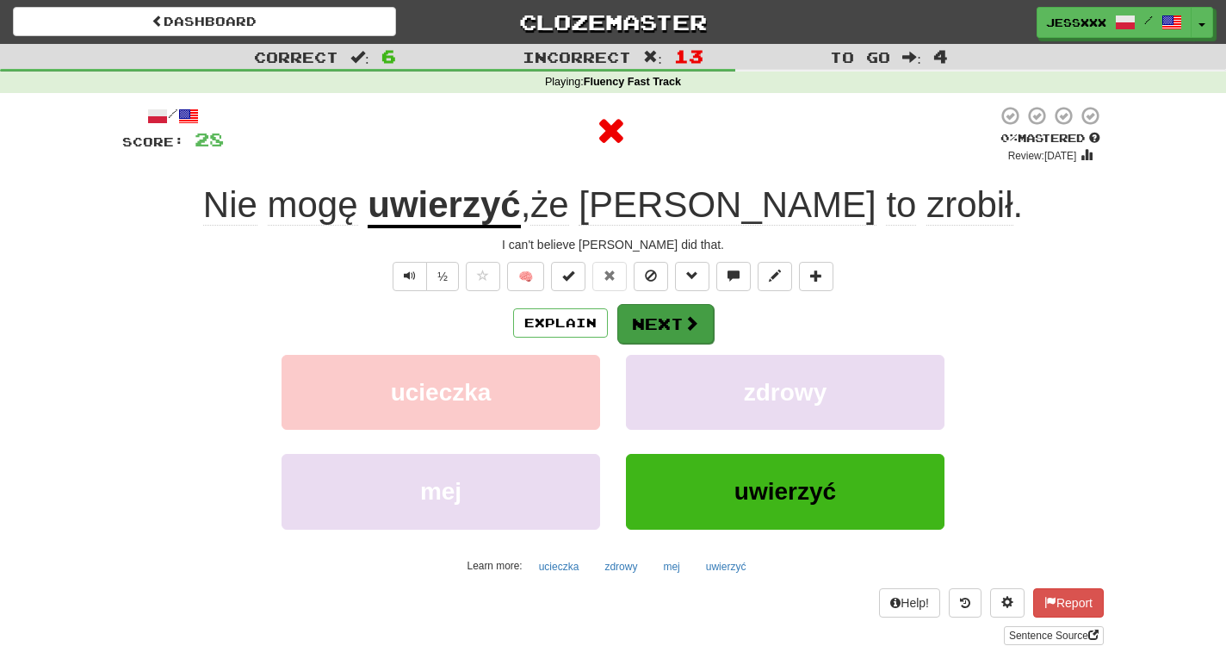
click at [664, 316] on button "Next" at bounding box center [665, 324] width 96 height 40
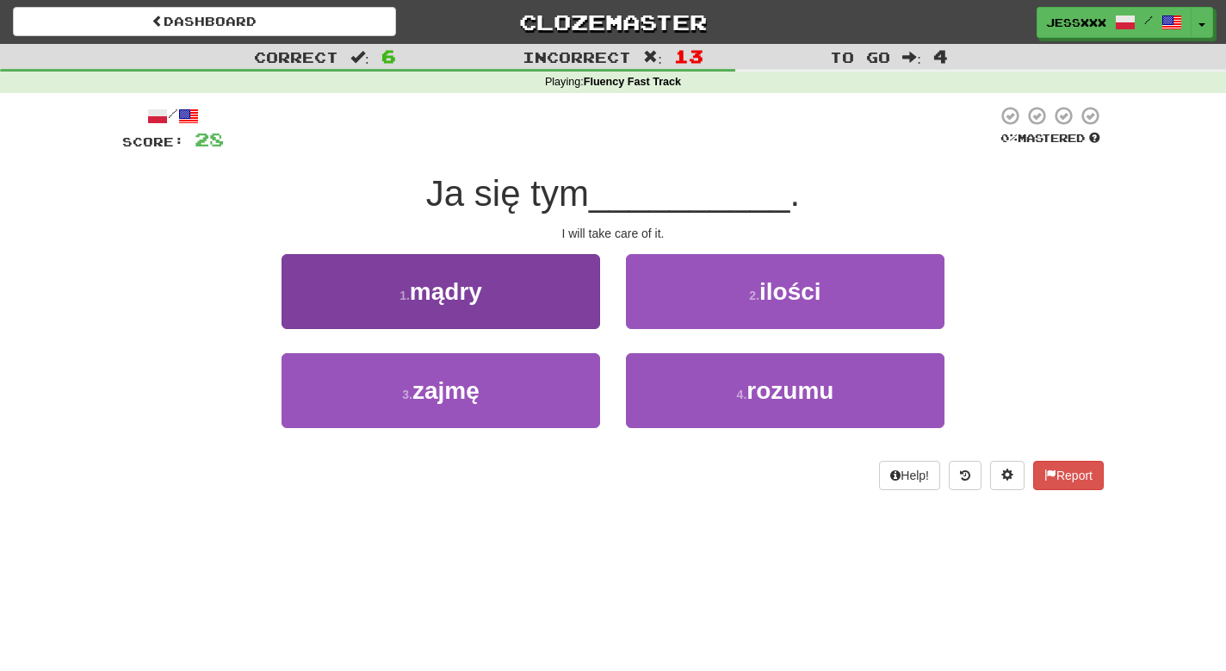
click at [534, 283] on button "1 . mądry" at bounding box center [441, 291] width 319 height 75
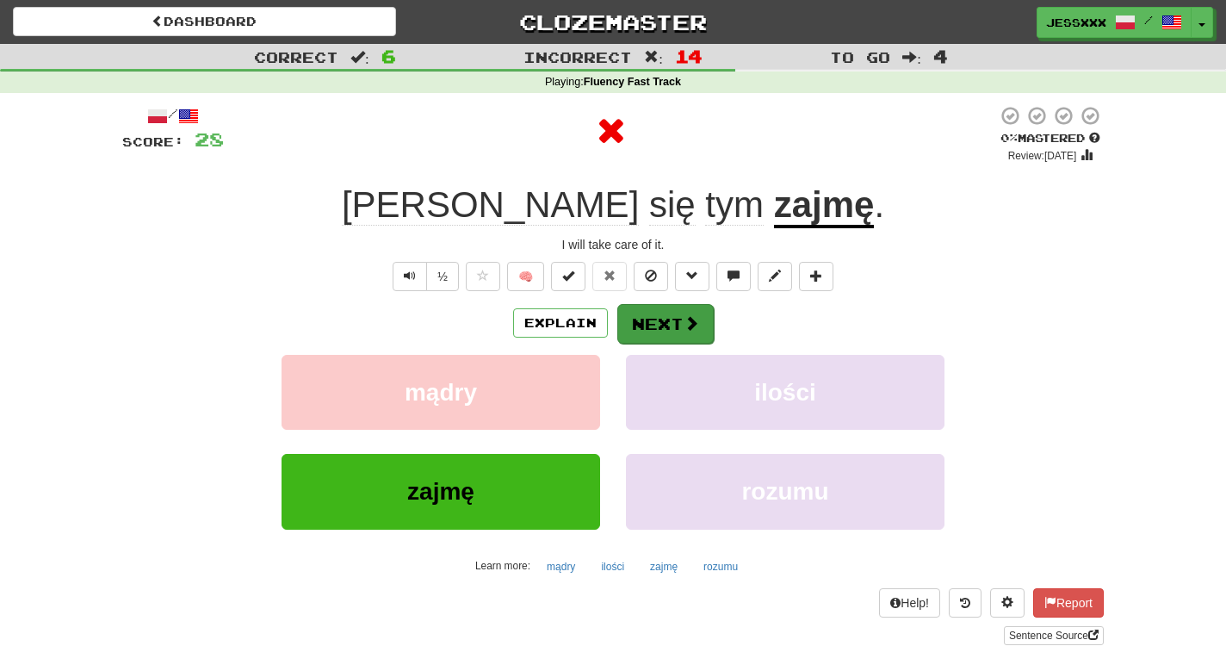
click at [660, 315] on button "Next" at bounding box center [665, 324] width 96 height 40
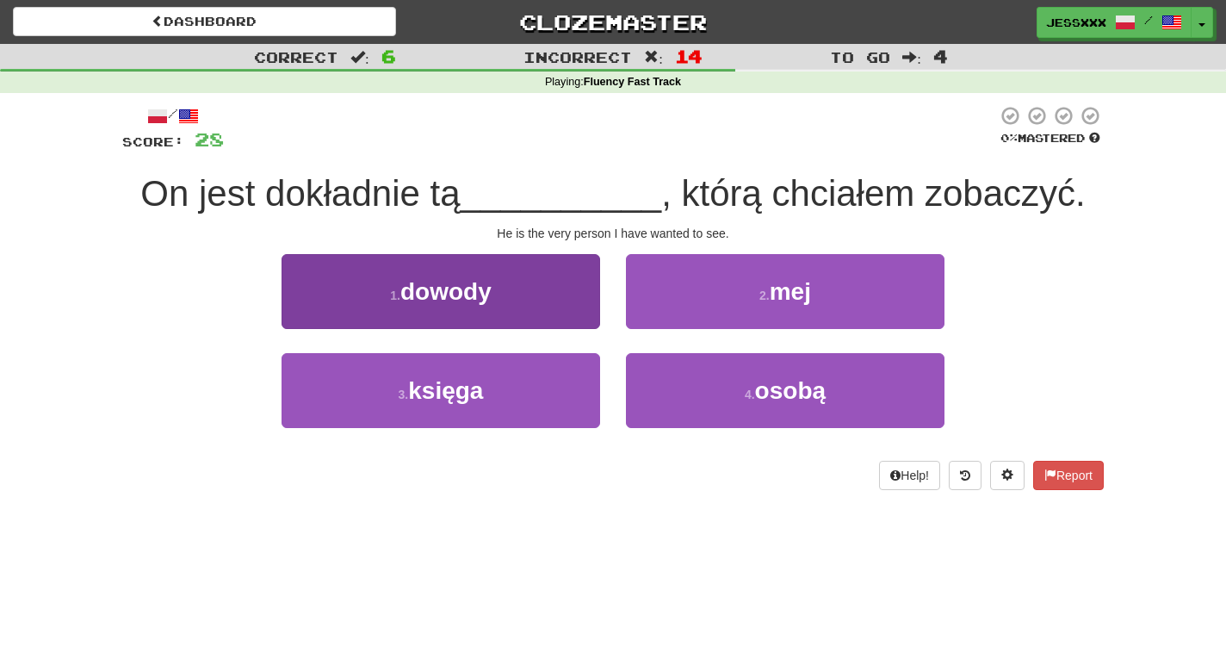
click at [533, 302] on button "1 . dowody" at bounding box center [441, 291] width 319 height 75
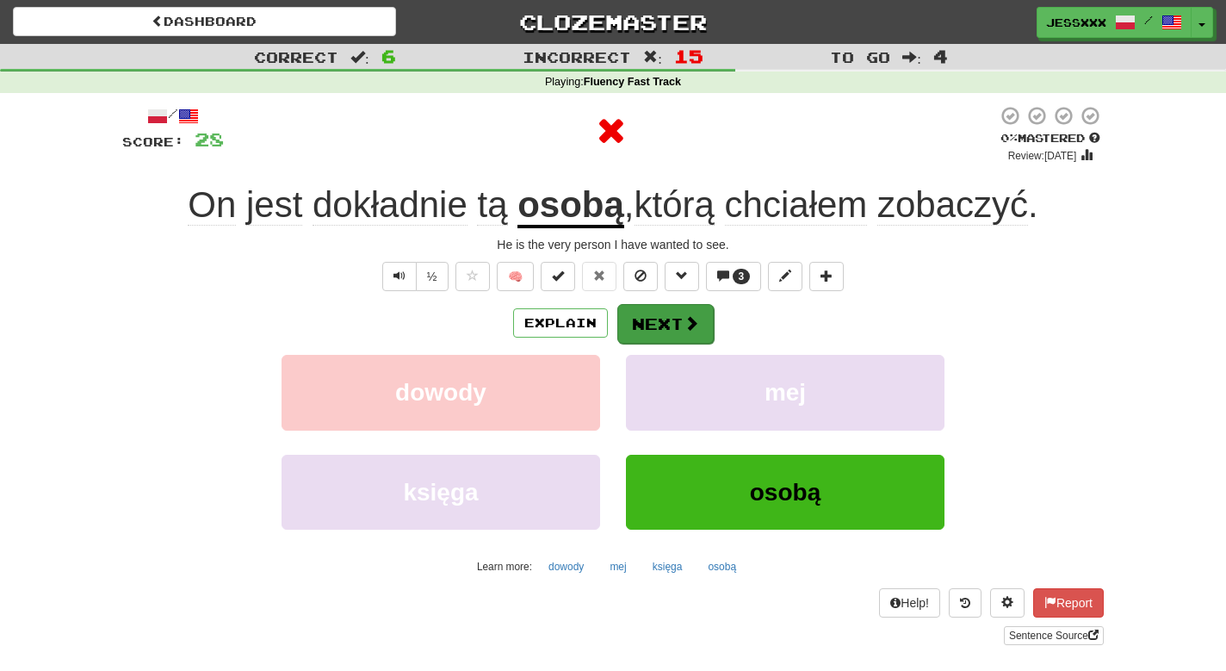
click at [639, 325] on button "Next" at bounding box center [665, 324] width 96 height 40
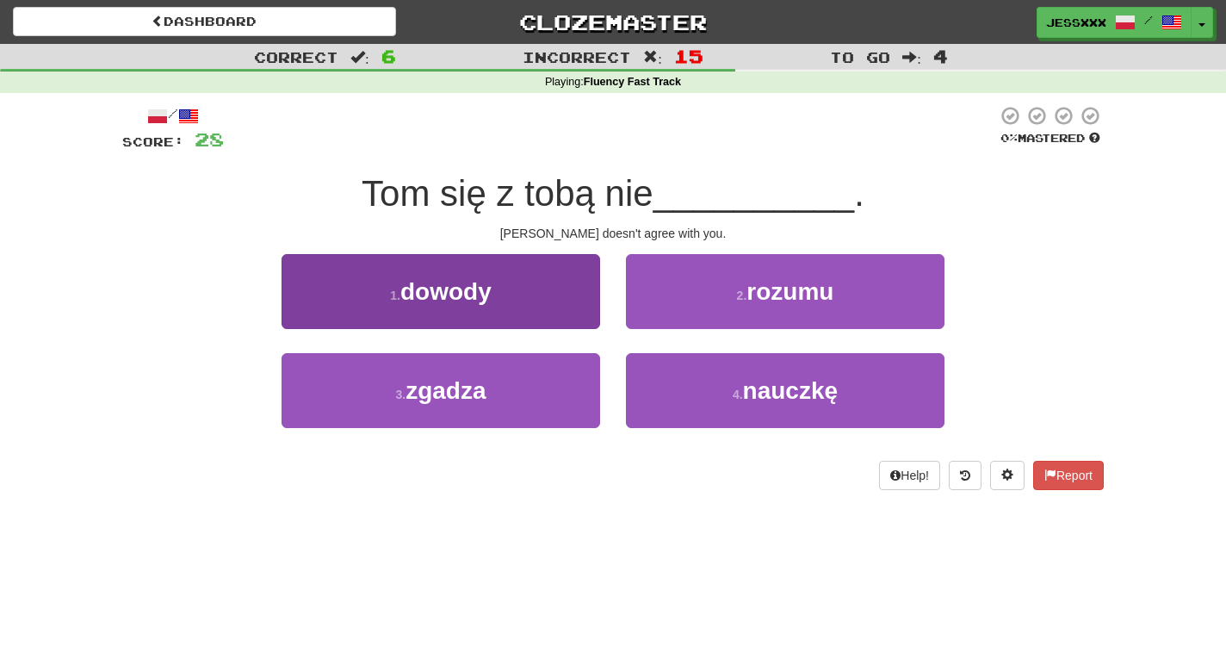
click at [550, 317] on button "1 . dowody" at bounding box center [441, 291] width 319 height 75
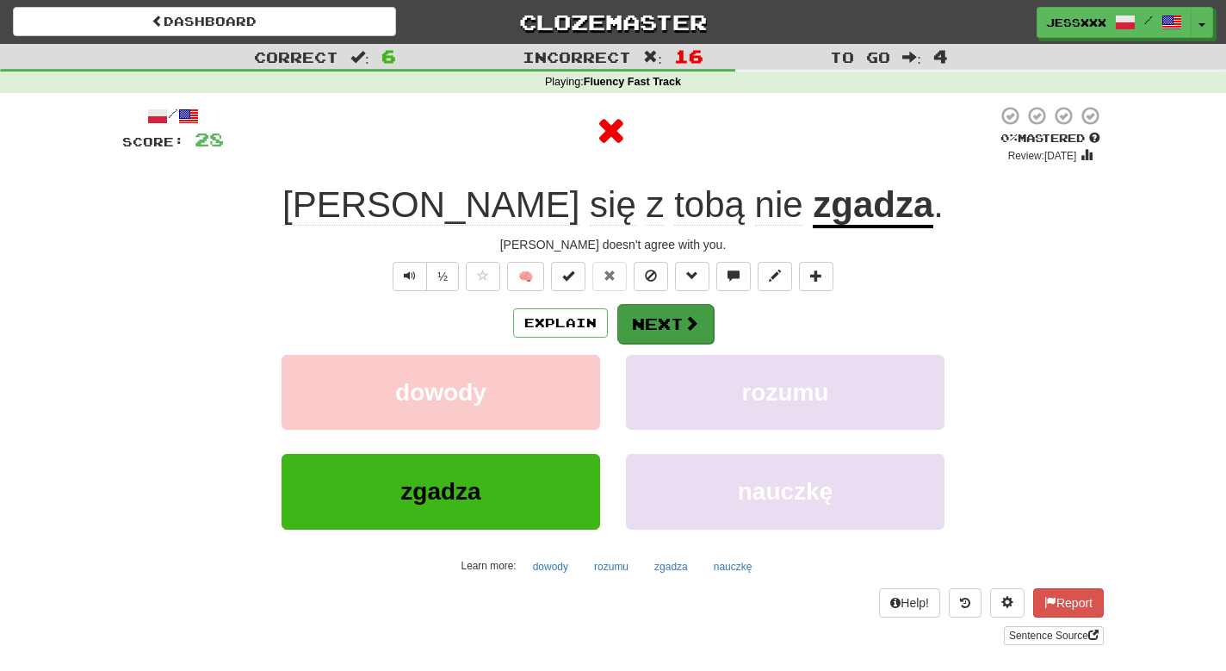
click at [673, 321] on button "Next" at bounding box center [665, 324] width 96 height 40
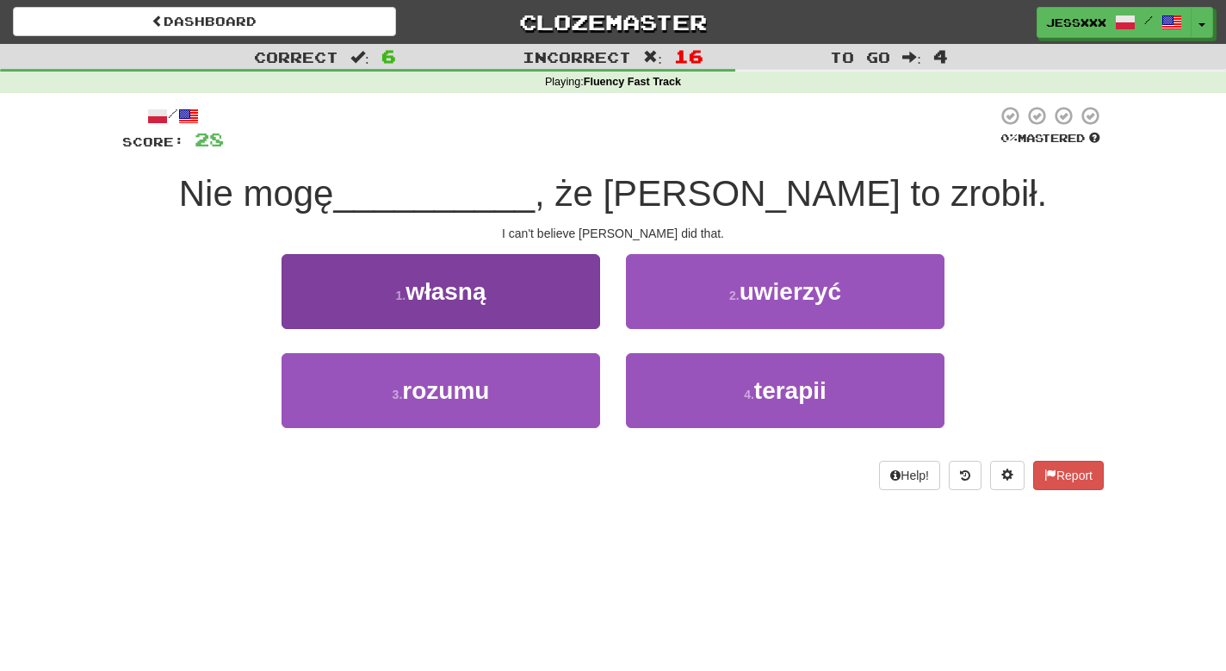
click at [551, 296] on button "1 . własną" at bounding box center [441, 291] width 319 height 75
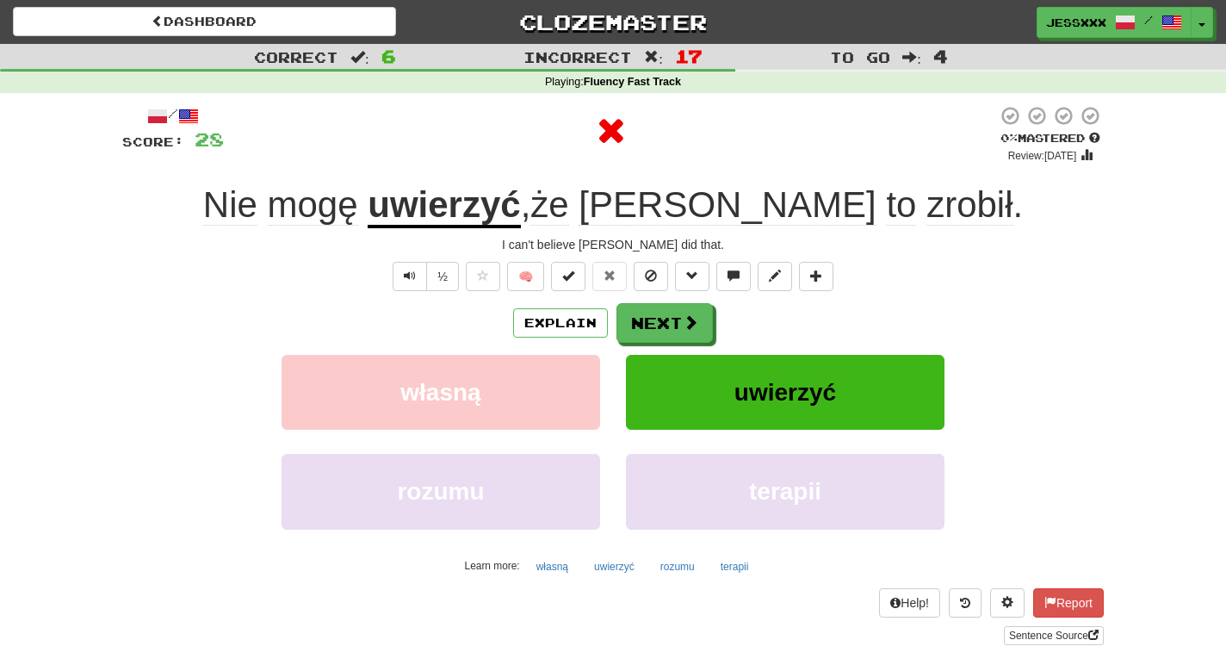
click at [551, 296] on div "/ Score: 28 0 % Mastered Review: 2025-08-14 Nie mogę uwierzyć , że Tom to zrobi…" at bounding box center [613, 375] width 982 height 540
click at [659, 319] on button "Next" at bounding box center [665, 324] width 96 height 40
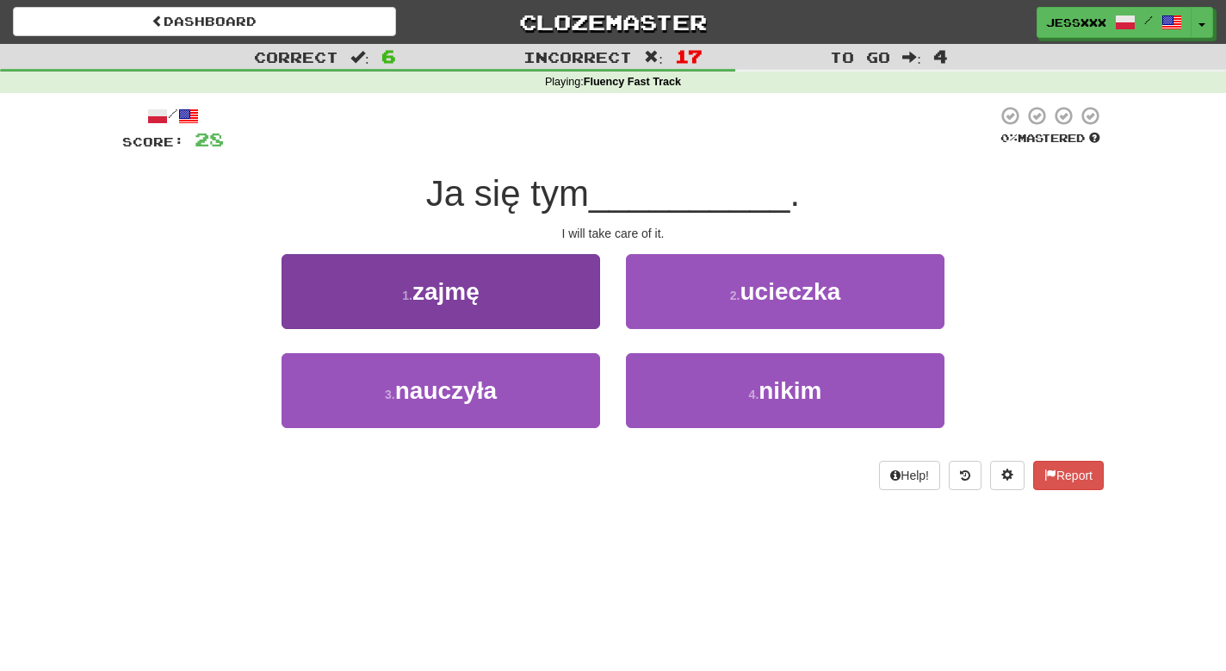
click at [505, 294] on button "1 . zajmę" at bounding box center [441, 291] width 319 height 75
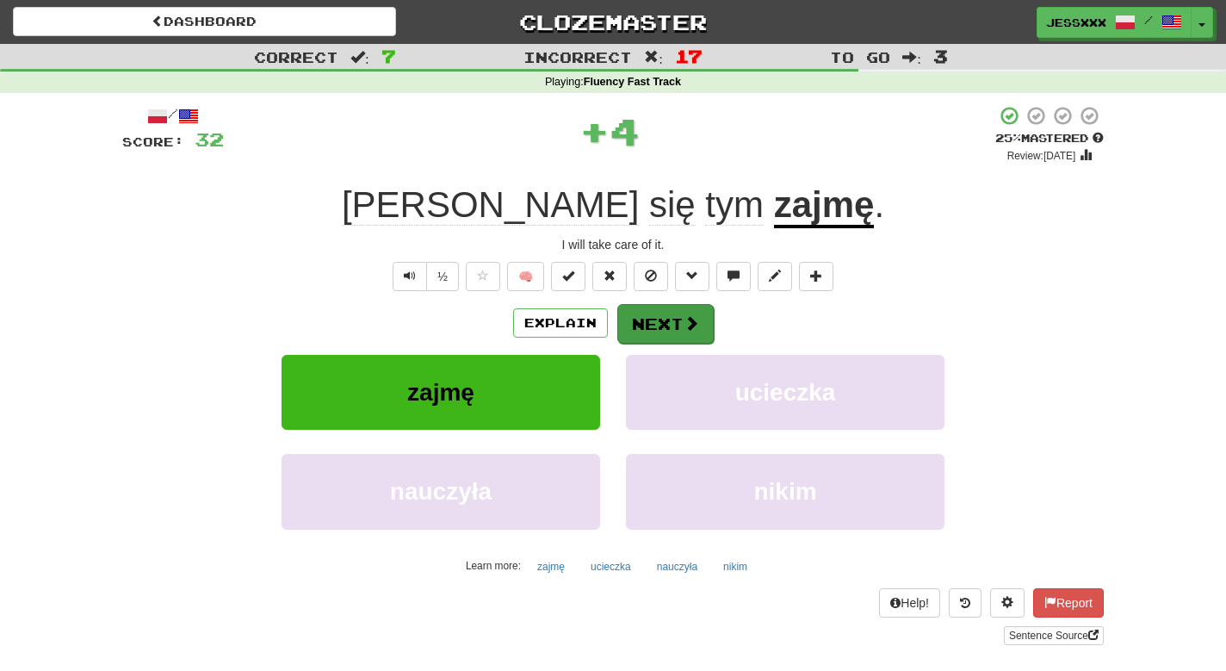
click at [640, 322] on button "Next" at bounding box center [665, 324] width 96 height 40
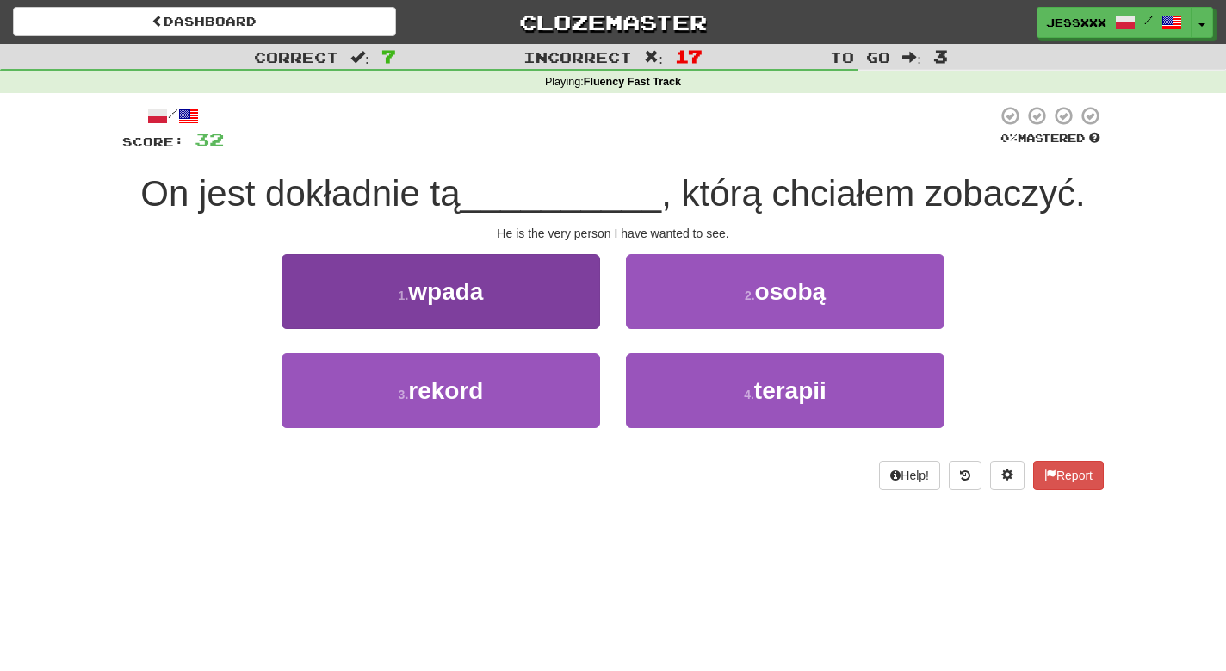
click at [471, 279] on span "wpada" at bounding box center [445, 291] width 75 height 27
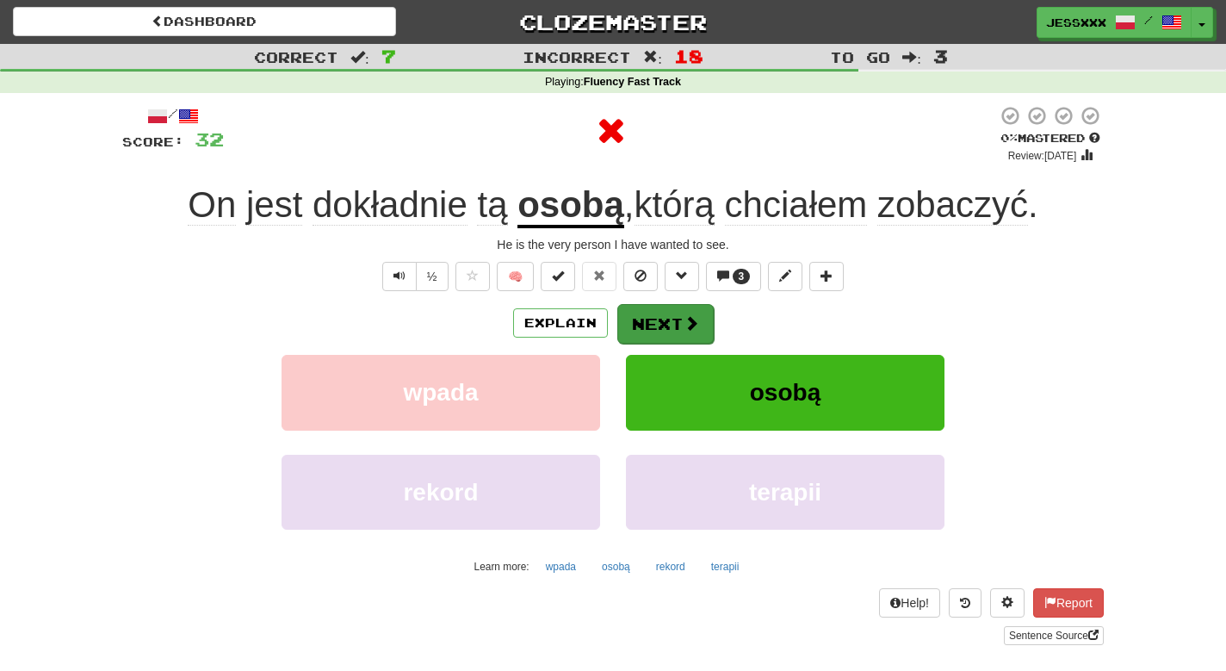
click at [649, 321] on button "Next" at bounding box center [665, 324] width 96 height 40
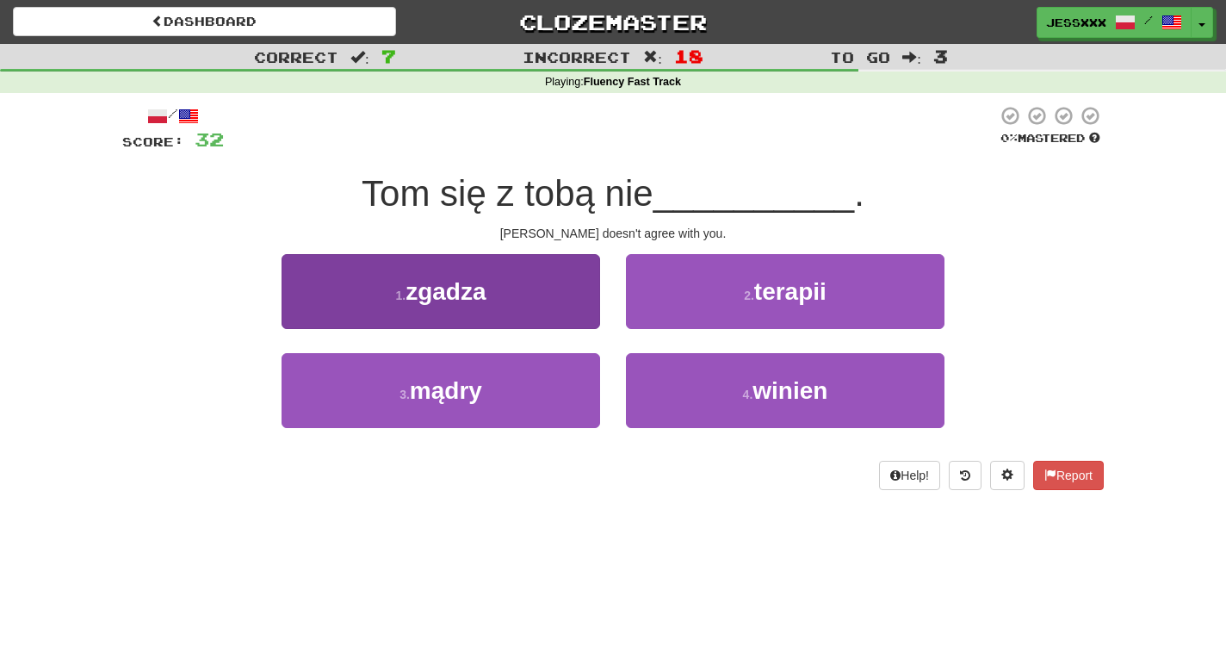
click at [490, 311] on button "1 . zgadza" at bounding box center [441, 291] width 319 height 75
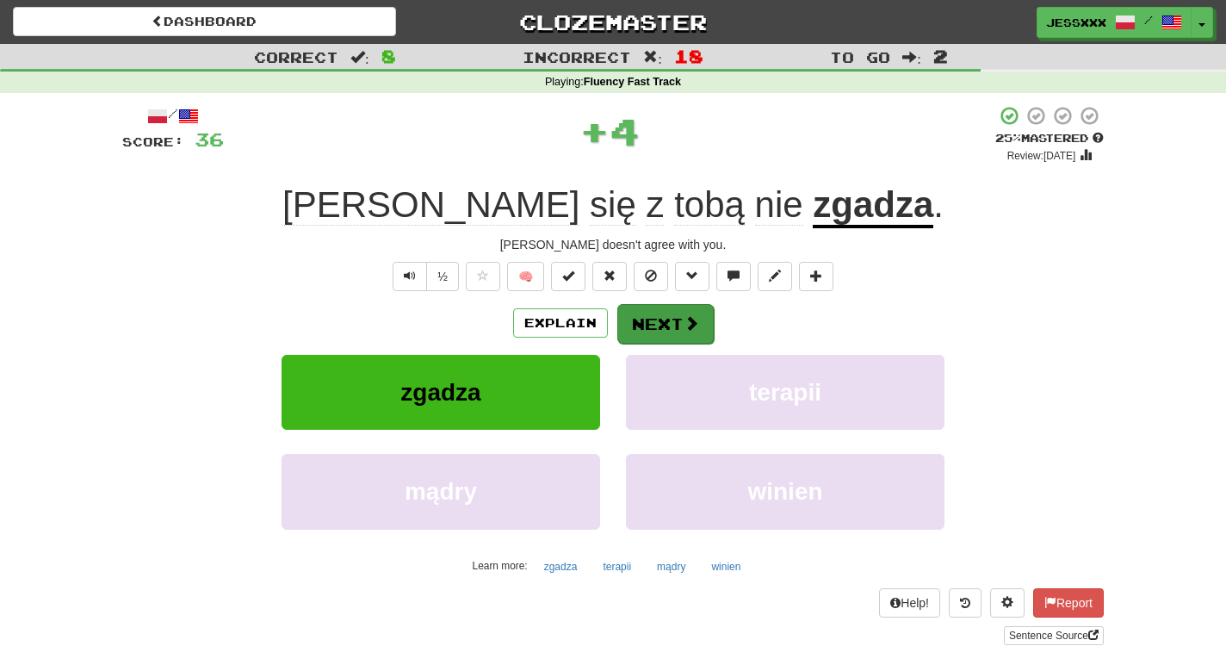
click at [642, 331] on button "Next" at bounding box center [665, 324] width 96 height 40
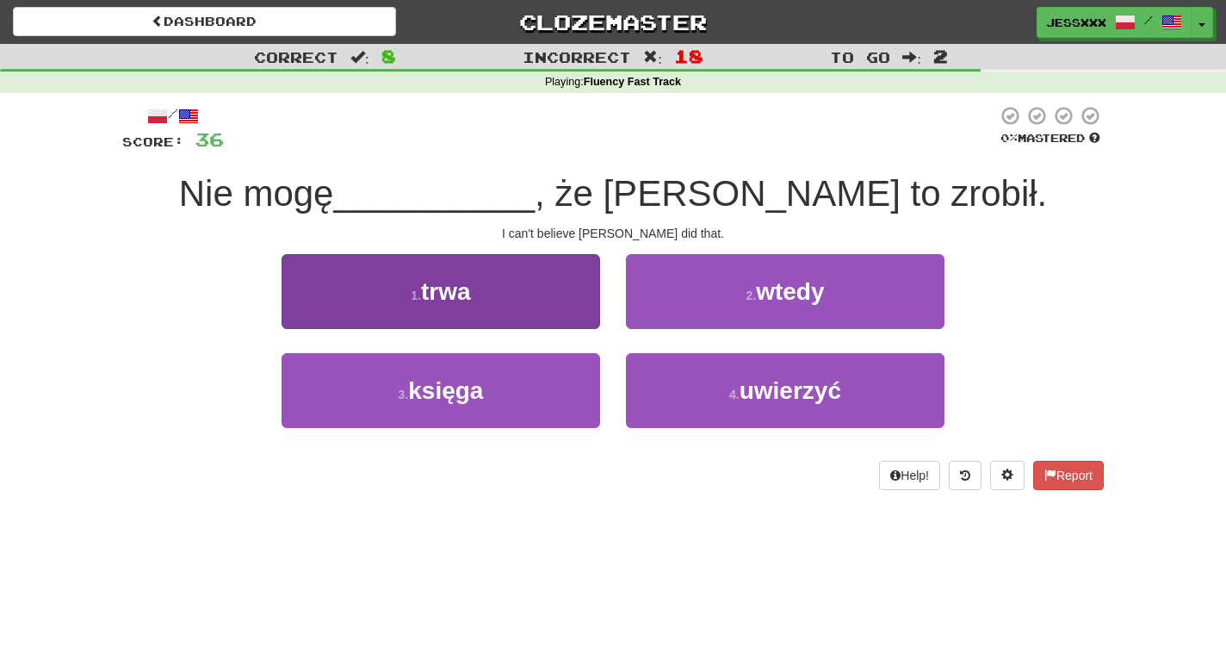
click at [445, 291] on span "trwa" at bounding box center [446, 291] width 50 height 27
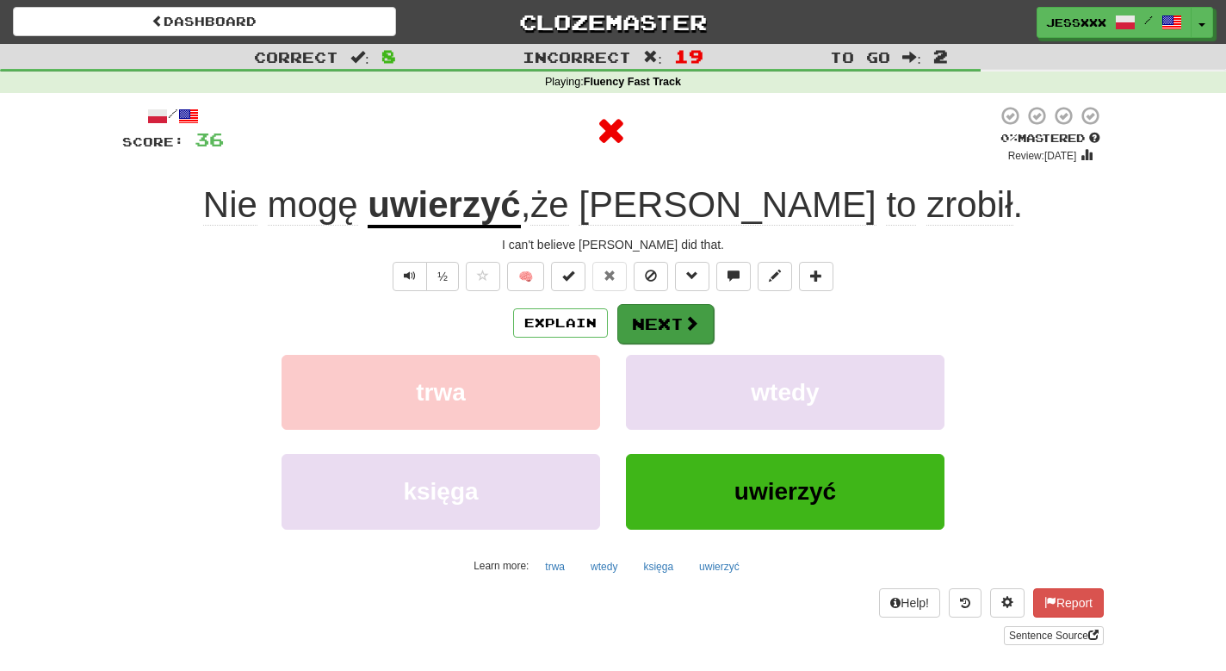
click at [629, 315] on button "Next" at bounding box center [665, 324] width 96 height 40
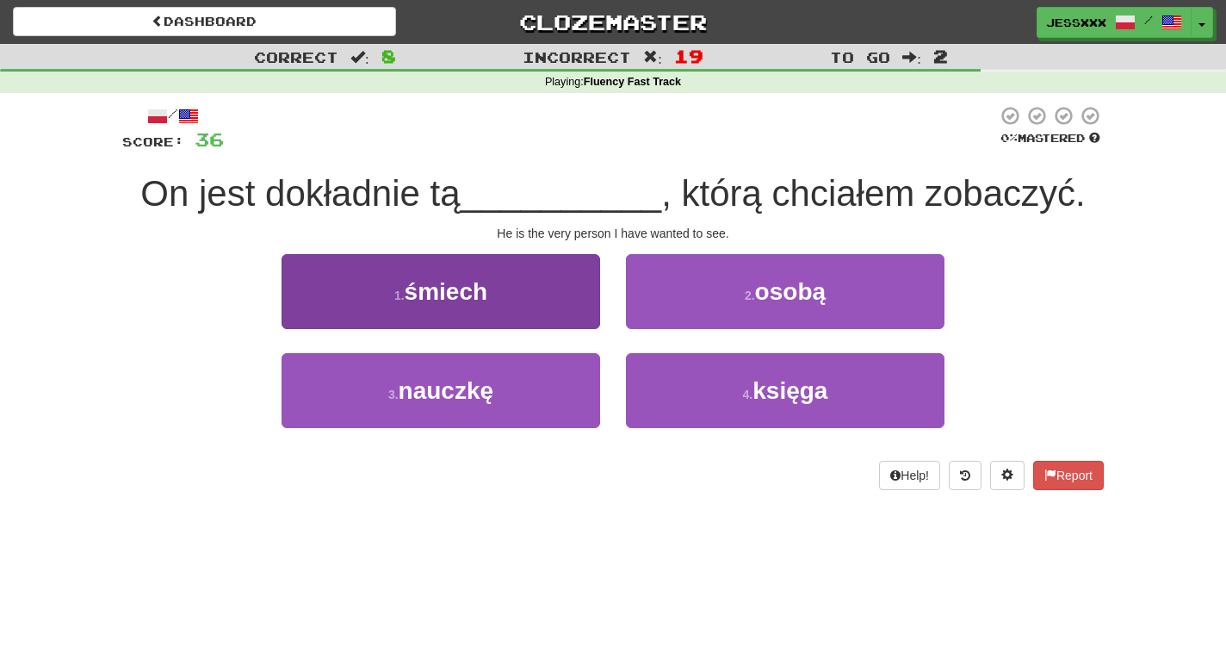
click at [467, 302] on span "śmiech" at bounding box center [447, 291] width 84 height 27
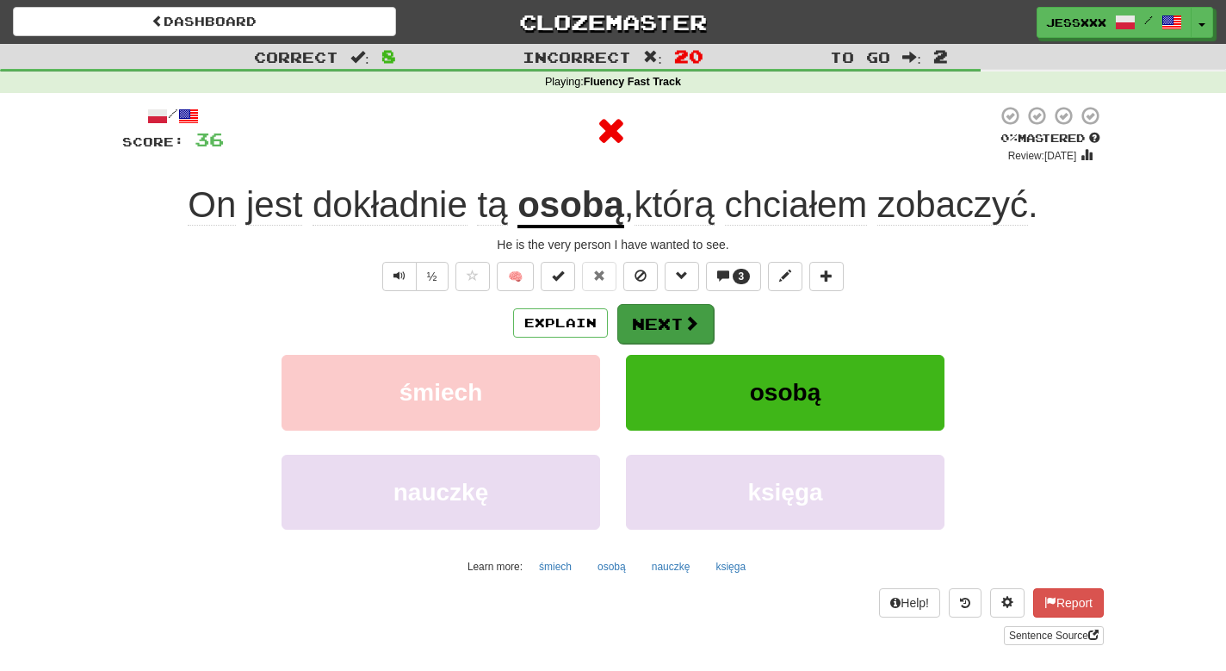
click at [676, 326] on button "Next" at bounding box center [665, 324] width 96 height 40
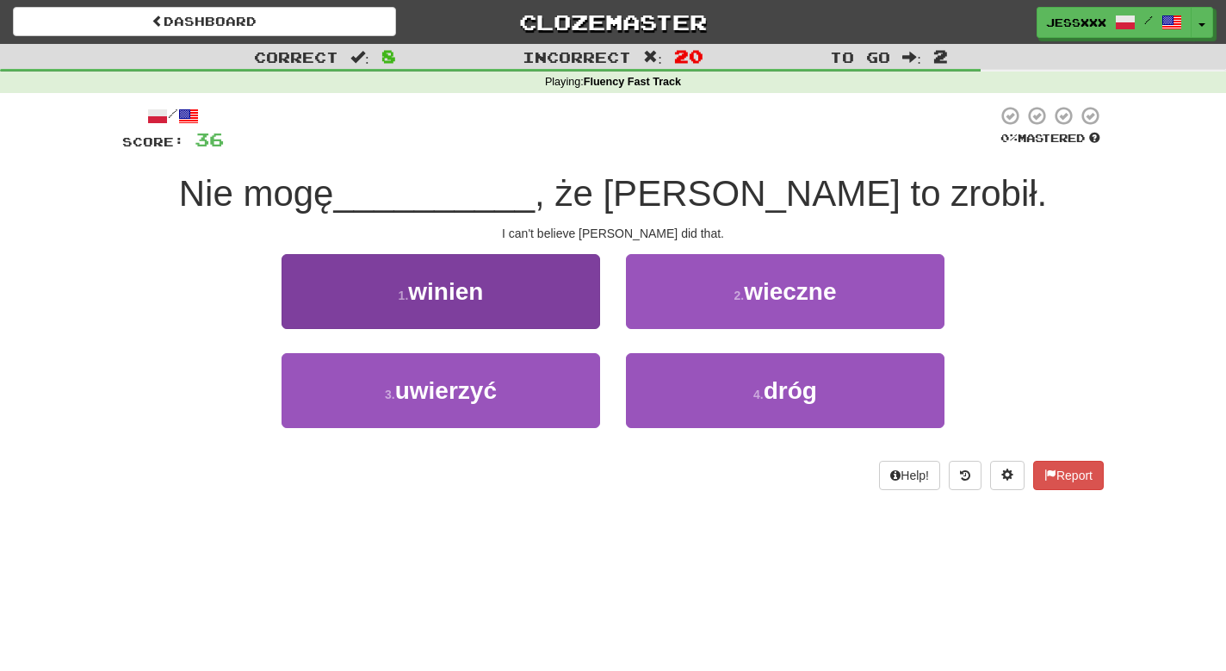
click at [500, 288] on button "1 . winien" at bounding box center [441, 291] width 319 height 75
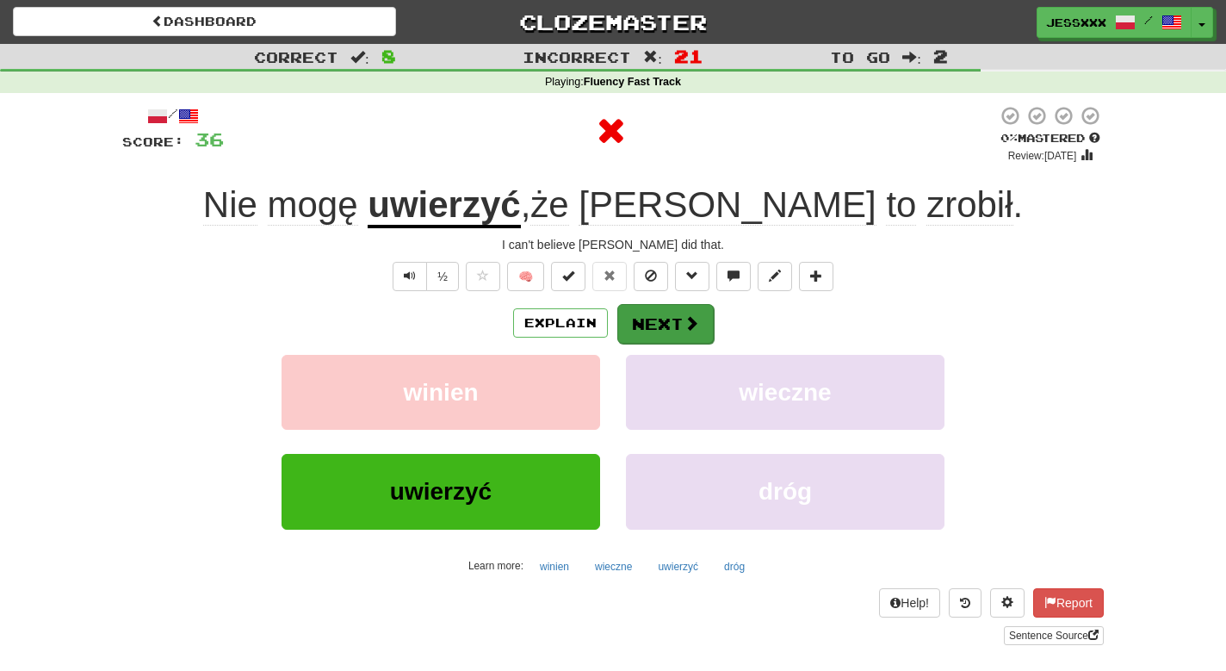
click at [658, 340] on button "Next" at bounding box center [665, 324] width 96 height 40
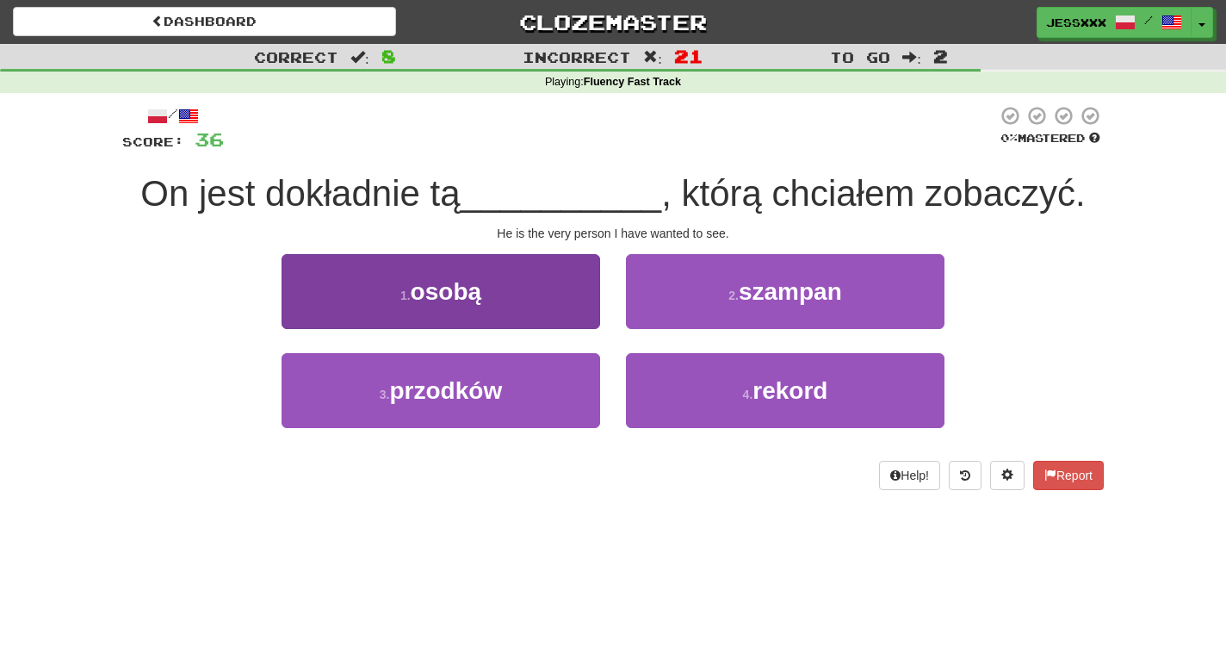
click at [545, 288] on button "1 . osobą" at bounding box center [441, 291] width 319 height 75
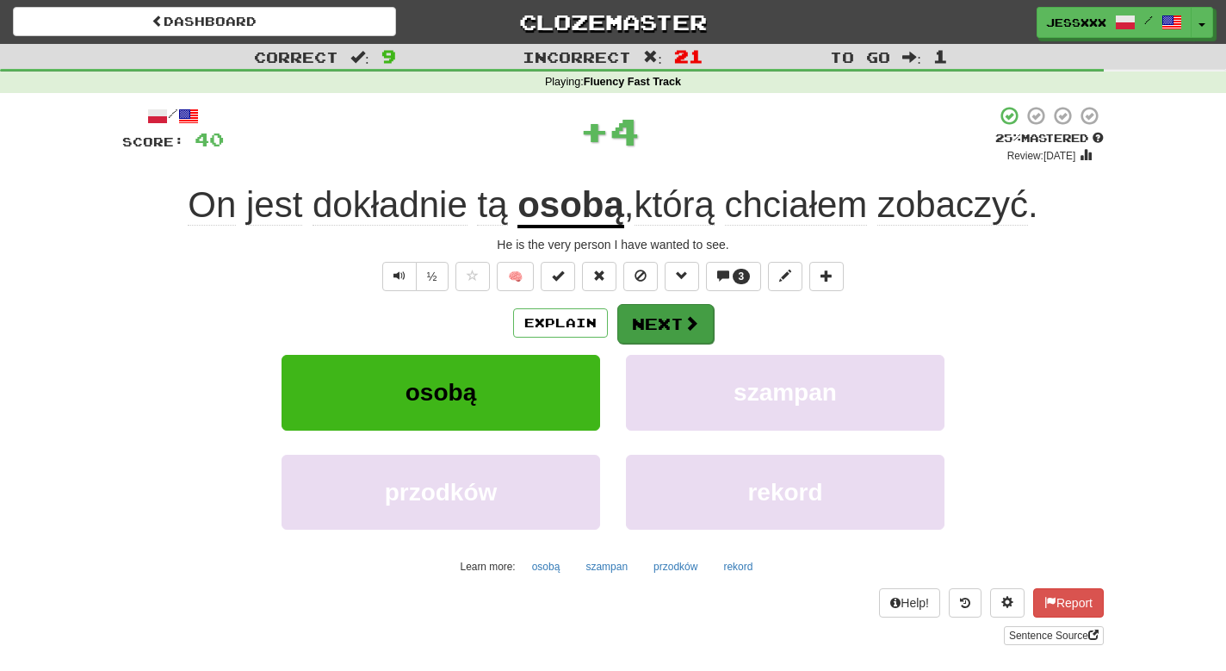
click at [668, 329] on button "Next" at bounding box center [665, 324] width 96 height 40
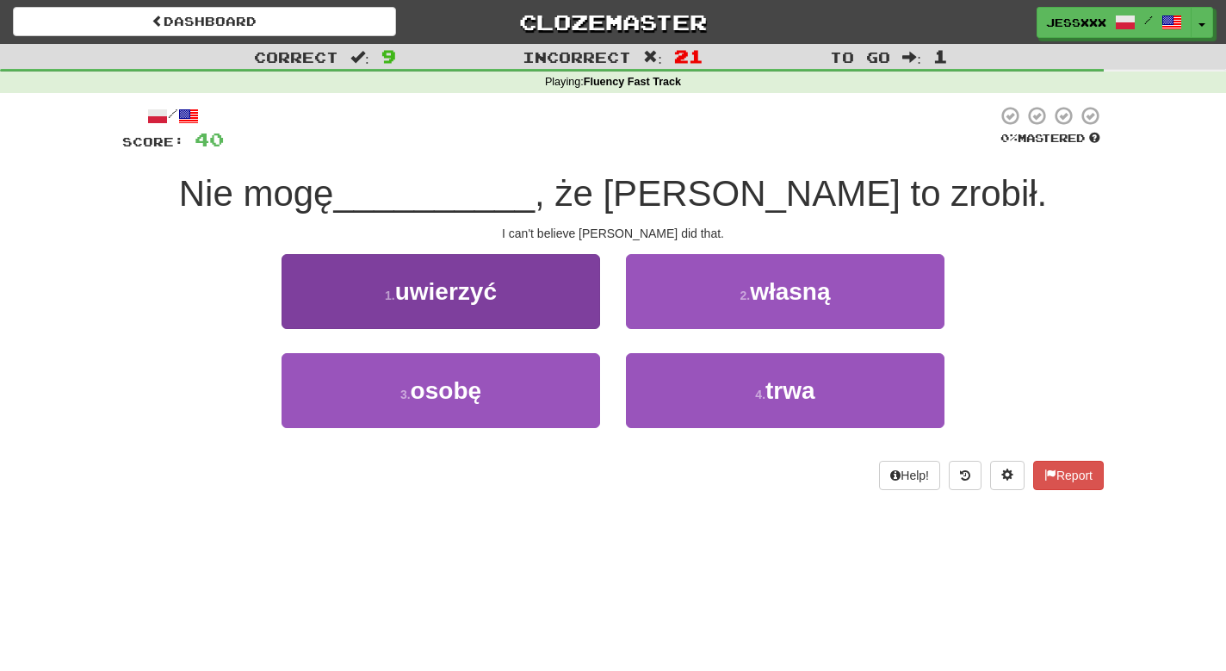
click at [547, 300] on button "1 . uwierzyć" at bounding box center [441, 291] width 319 height 75
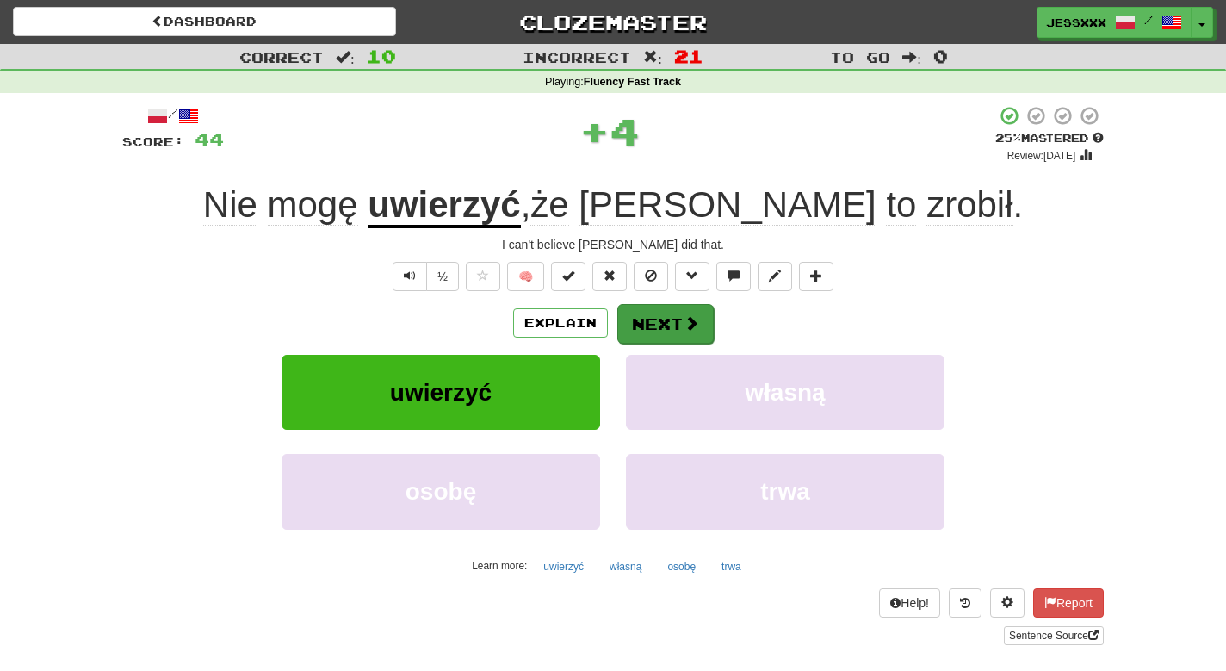
click at [648, 306] on button "Next" at bounding box center [665, 324] width 96 height 40
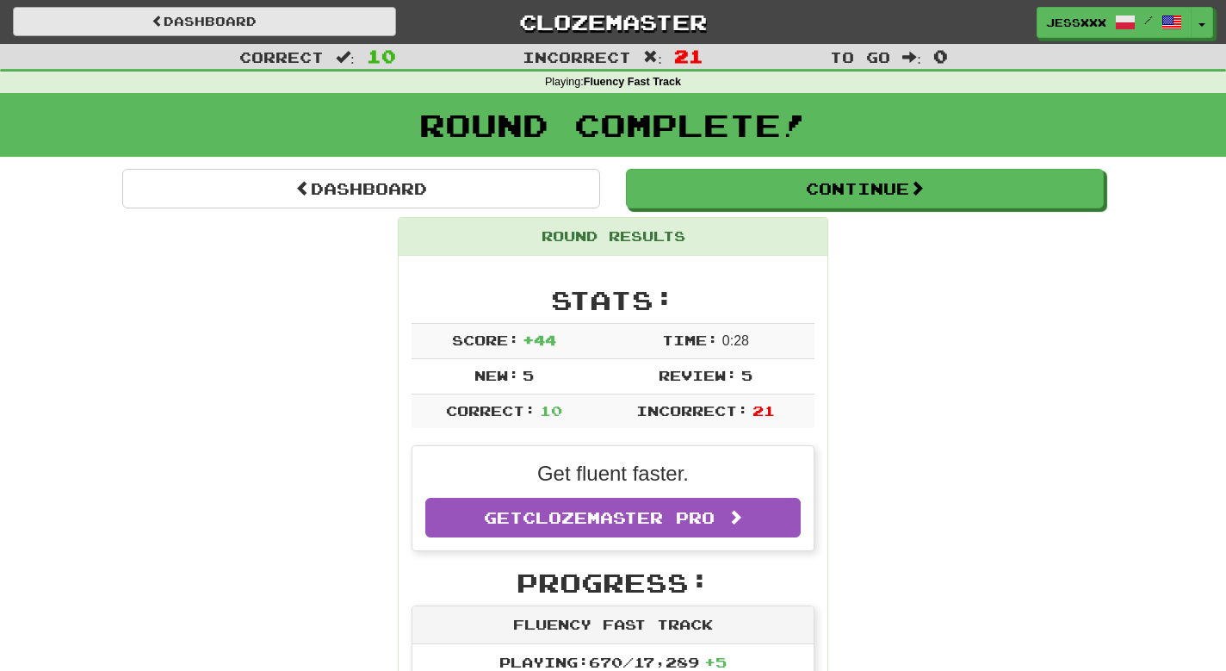
click at [265, 22] on link "Dashboard" at bounding box center [204, 21] width 383 height 29
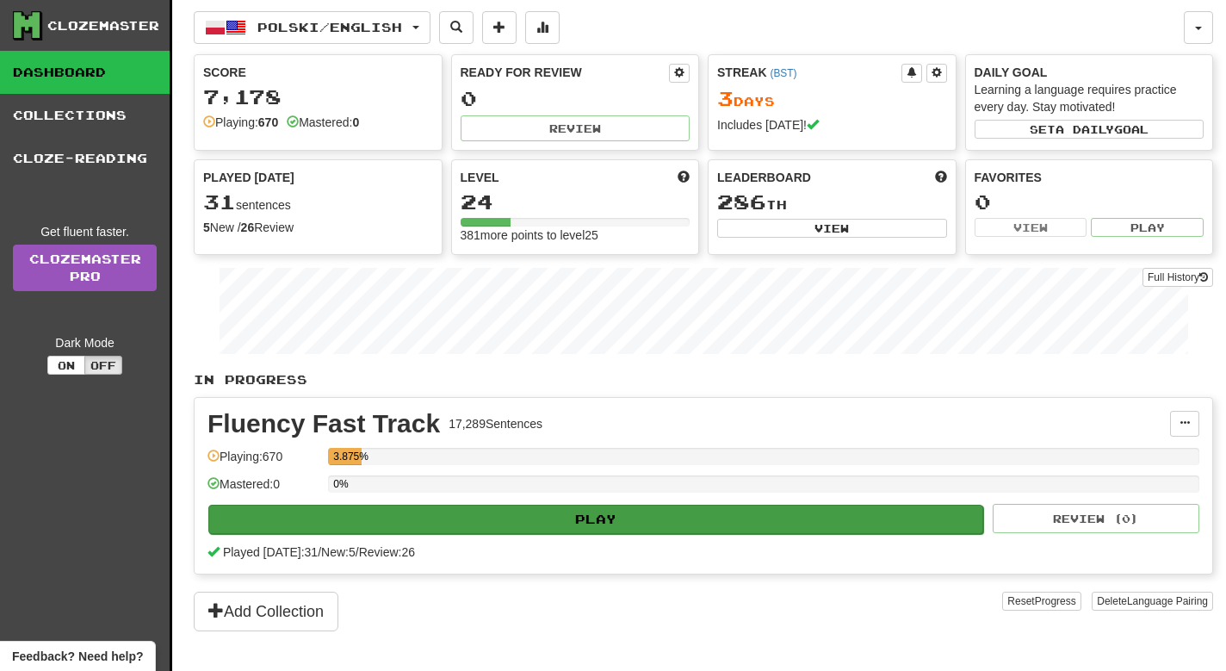
click at [539, 524] on button "Play" at bounding box center [595, 519] width 775 height 29
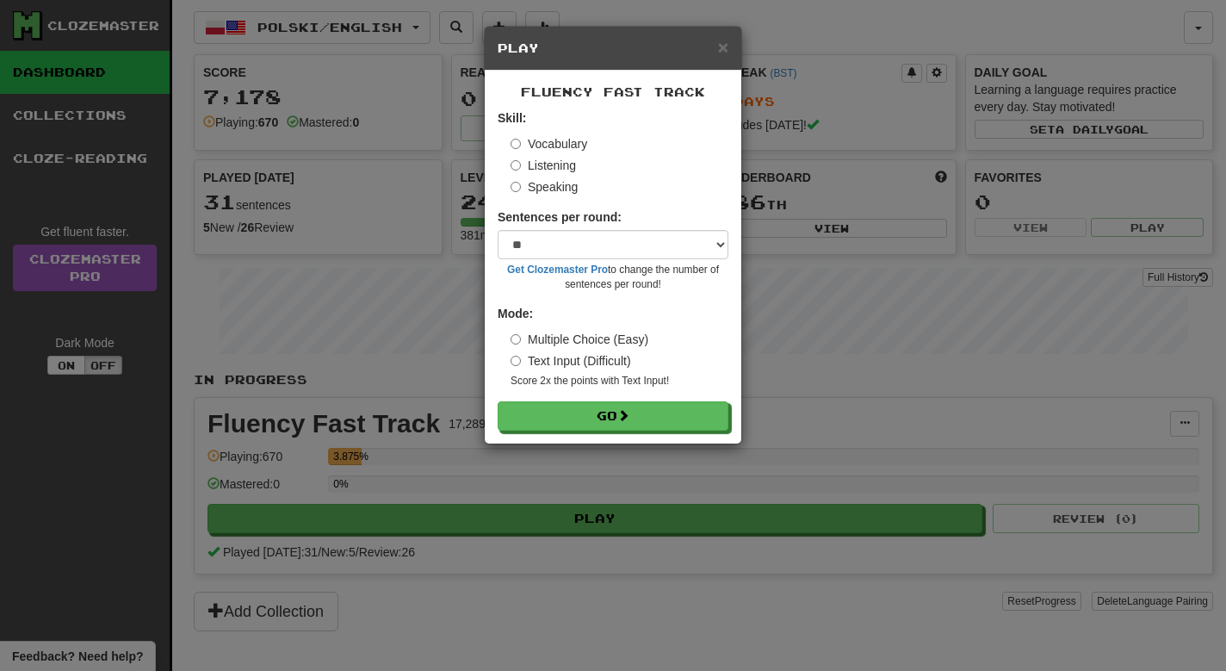
click at [384, 206] on div "× Play Fluency Fast Track Skill: Vocabulary Listening Speaking Sentences per ro…" at bounding box center [613, 335] width 1226 height 671
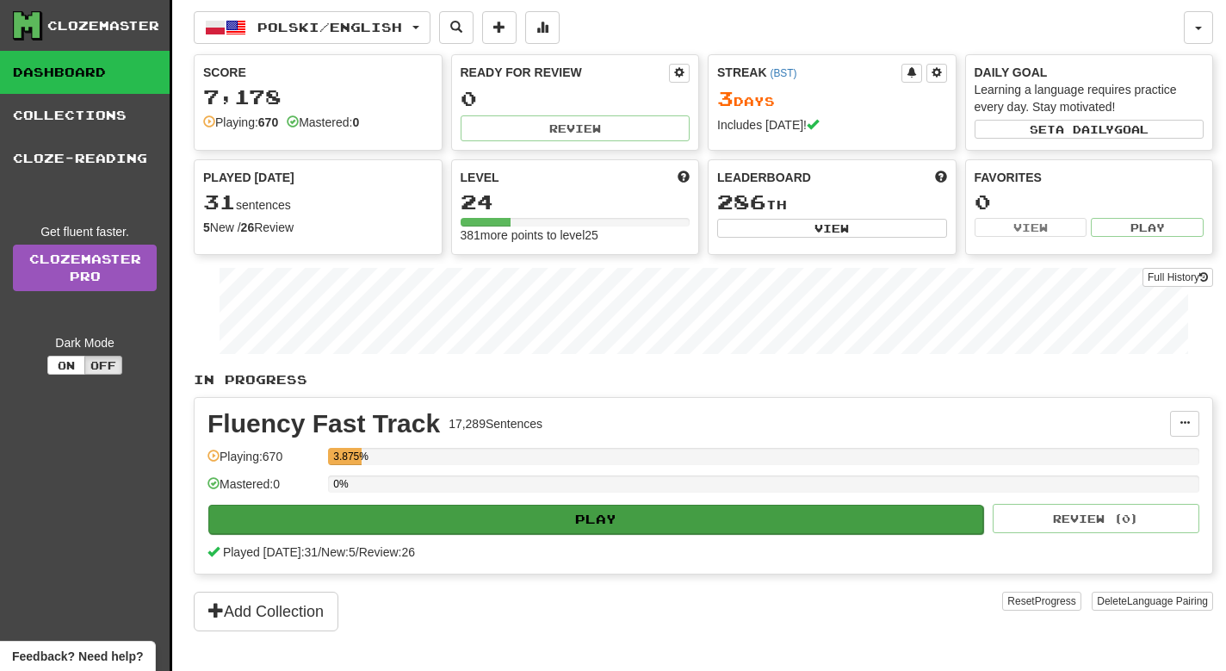
click at [593, 511] on button "Play" at bounding box center [595, 519] width 775 height 29
select select "**"
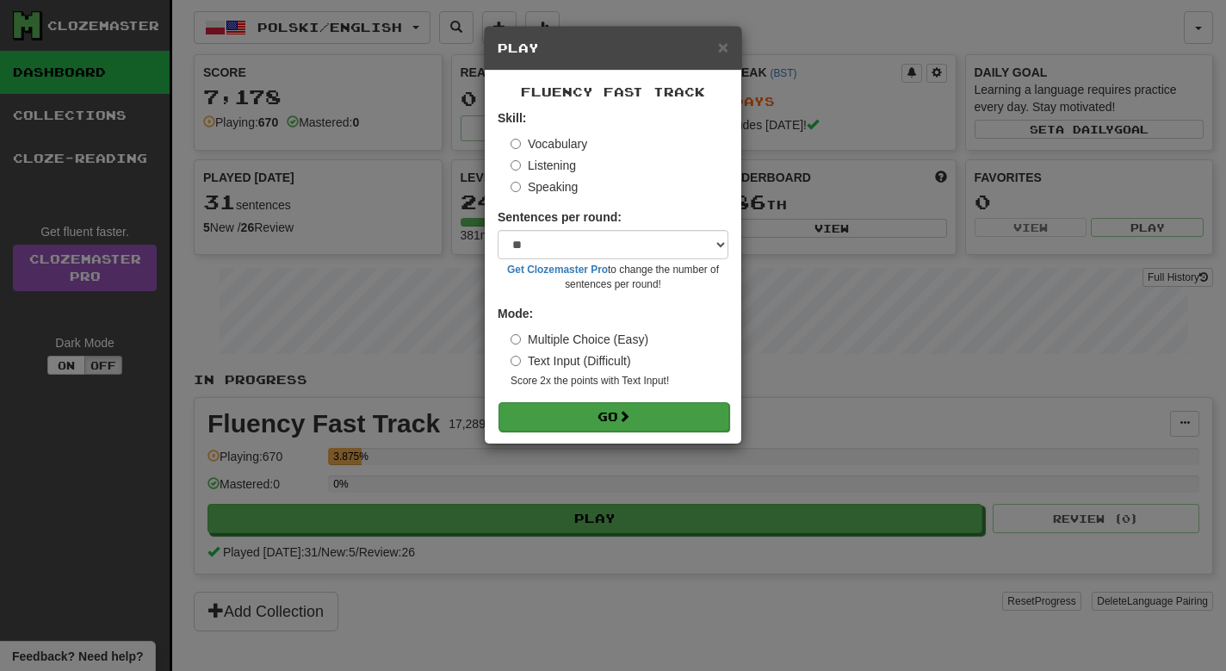
click at [616, 407] on button "Go" at bounding box center [614, 416] width 231 height 29
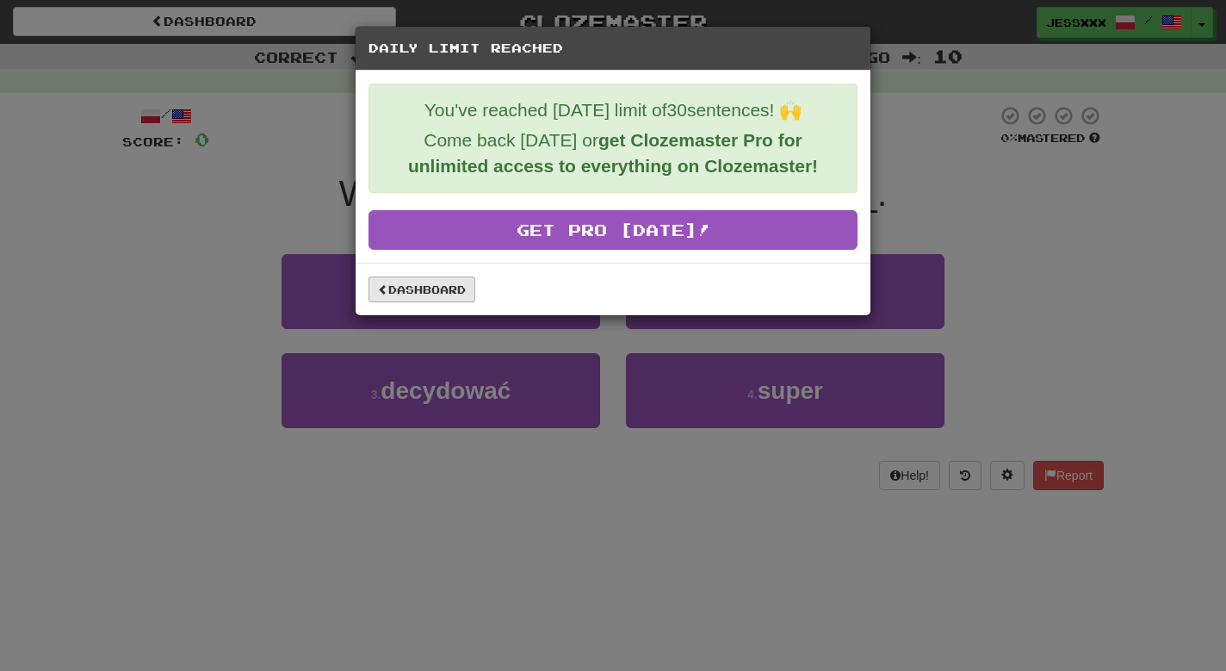
click at [415, 297] on link "Dashboard" at bounding box center [422, 289] width 107 height 26
